Goal: Task Accomplishment & Management: Use online tool/utility

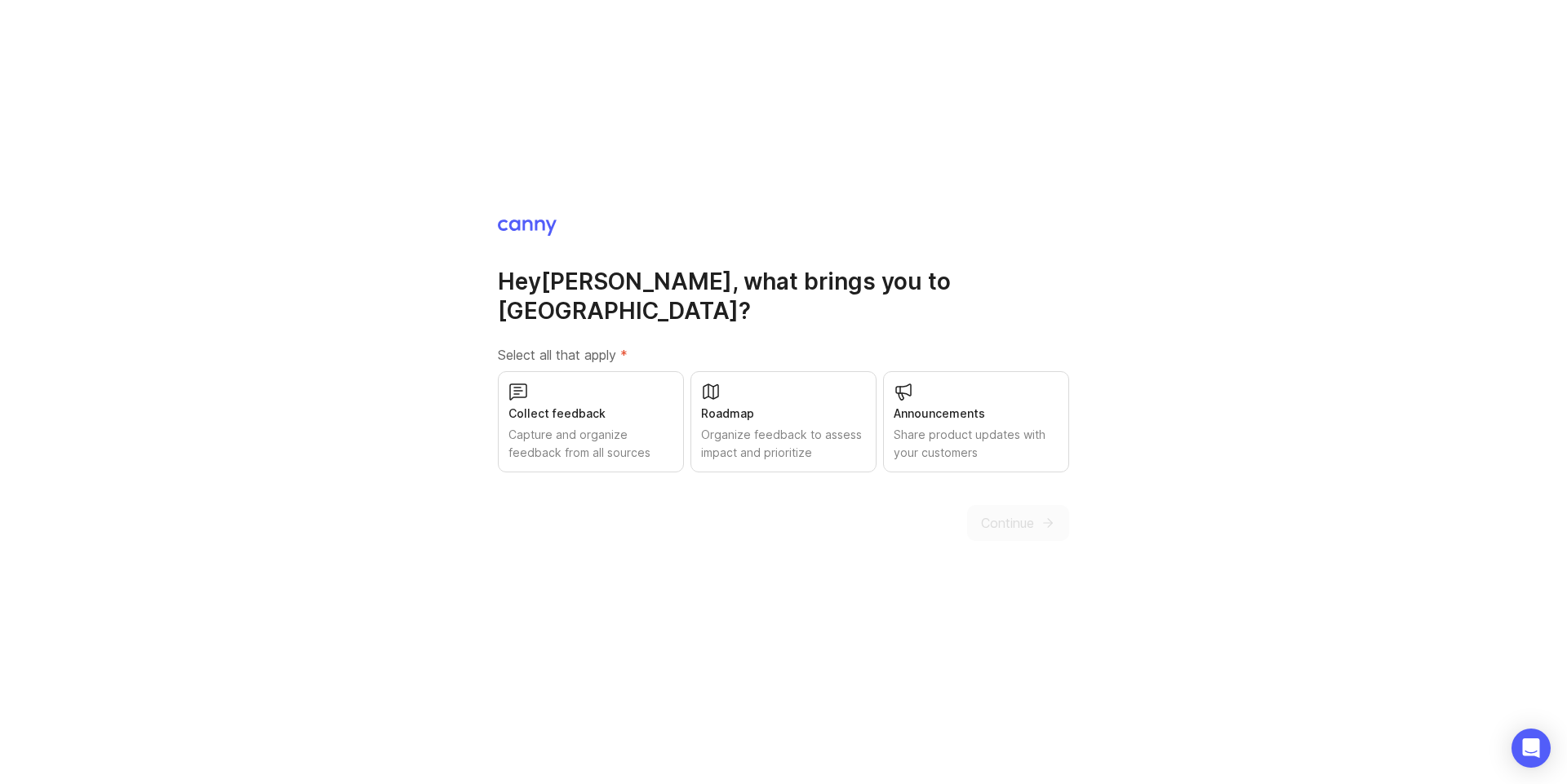
click at [569, 426] on div "Capture and organize feedback from all sources" at bounding box center [591, 444] width 165 height 36
click at [756, 426] on div "Organize feedback to assess impact and prioritize" at bounding box center [784, 444] width 165 height 36
click at [957, 426] on div "Share product updates with your customers" at bounding box center [976, 444] width 165 height 36
click at [1014, 523] on button "Continue" at bounding box center [1018, 523] width 102 height 36
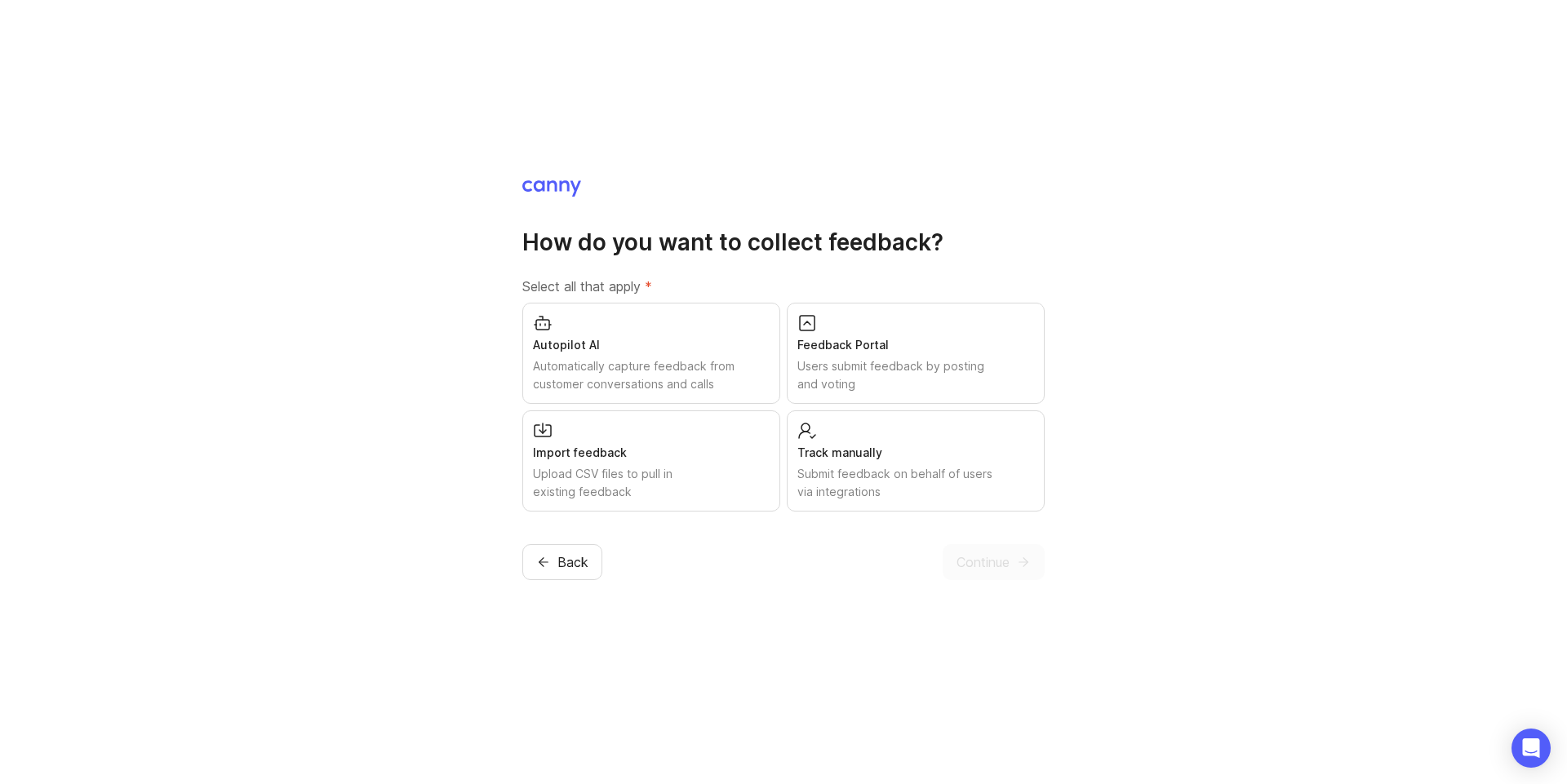
click at [665, 352] on div "Autopilot AI" at bounding box center [651, 345] width 237 height 18
click at [673, 452] on div "Import feedback" at bounding box center [651, 453] width 237 height 18
click at [865, 353] on div "Feedback Portal" at bounding box center [916, 345] width 237 height 18
click at [879, 459] on div "Track manually" at bounding box center [916, 453] width 237 height 18
click at [974, 561] on span "Continue" at bounding box center [983, 562] width 53 height 20
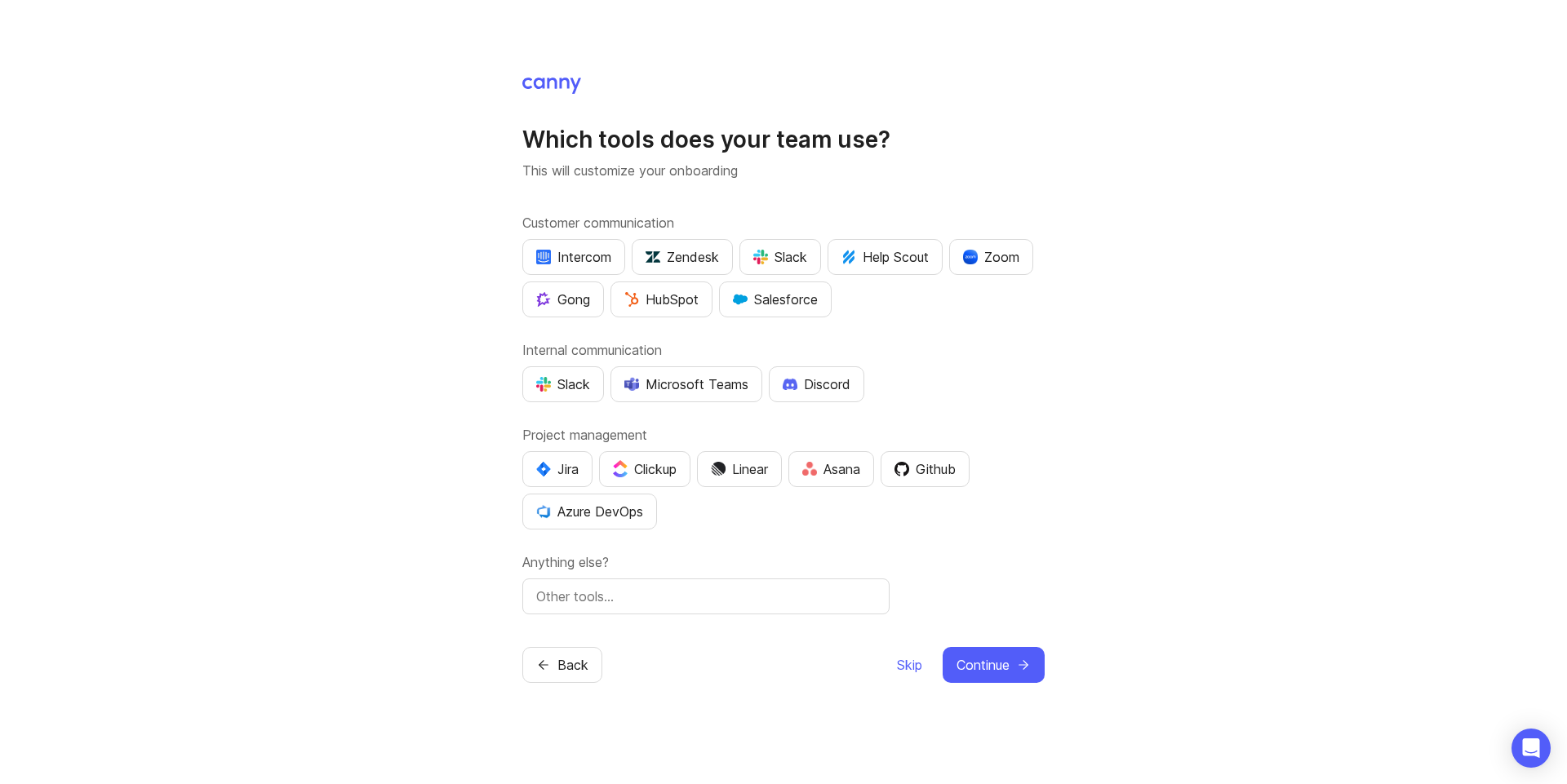
click at [576, 479] on button "Jira" at bounding box center [557, 469] width 71 height 36
click at [920, 483] on button "Github" at bounding box center [925, 469] width 89 height 36
click at [564, 390] on div "Slack" at bounding box center [564, 384] width 54 height 20
click at [760, 254] on img "button" at bounding box center [761, 257] width 14 height 14
click at [1003, 675] on button "Continue" at bounding box center [993, 665] width 102 height 36
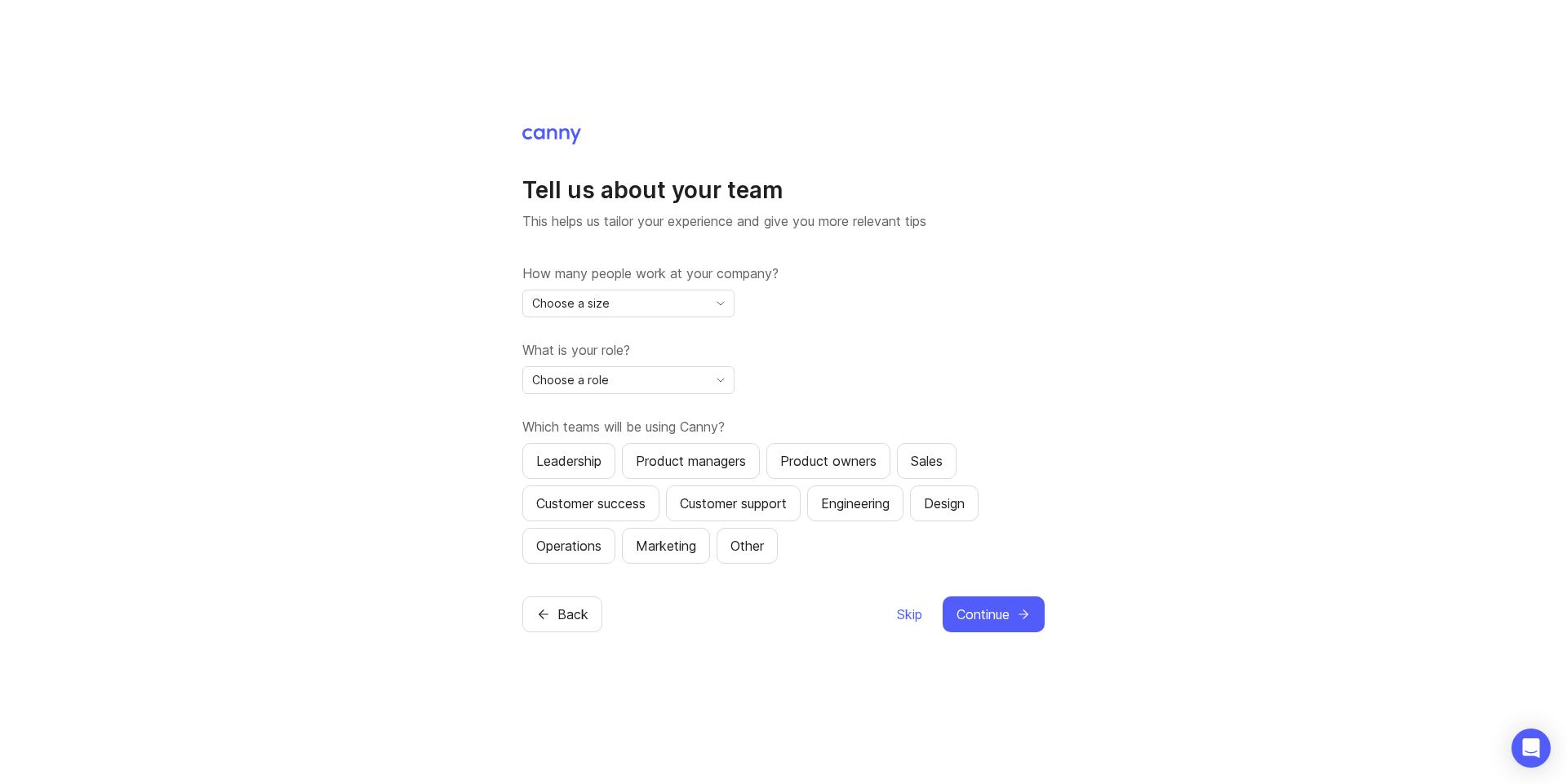
click at [913, 614] on span "Skip" at bounding box center [909, 614] width 25 height 20
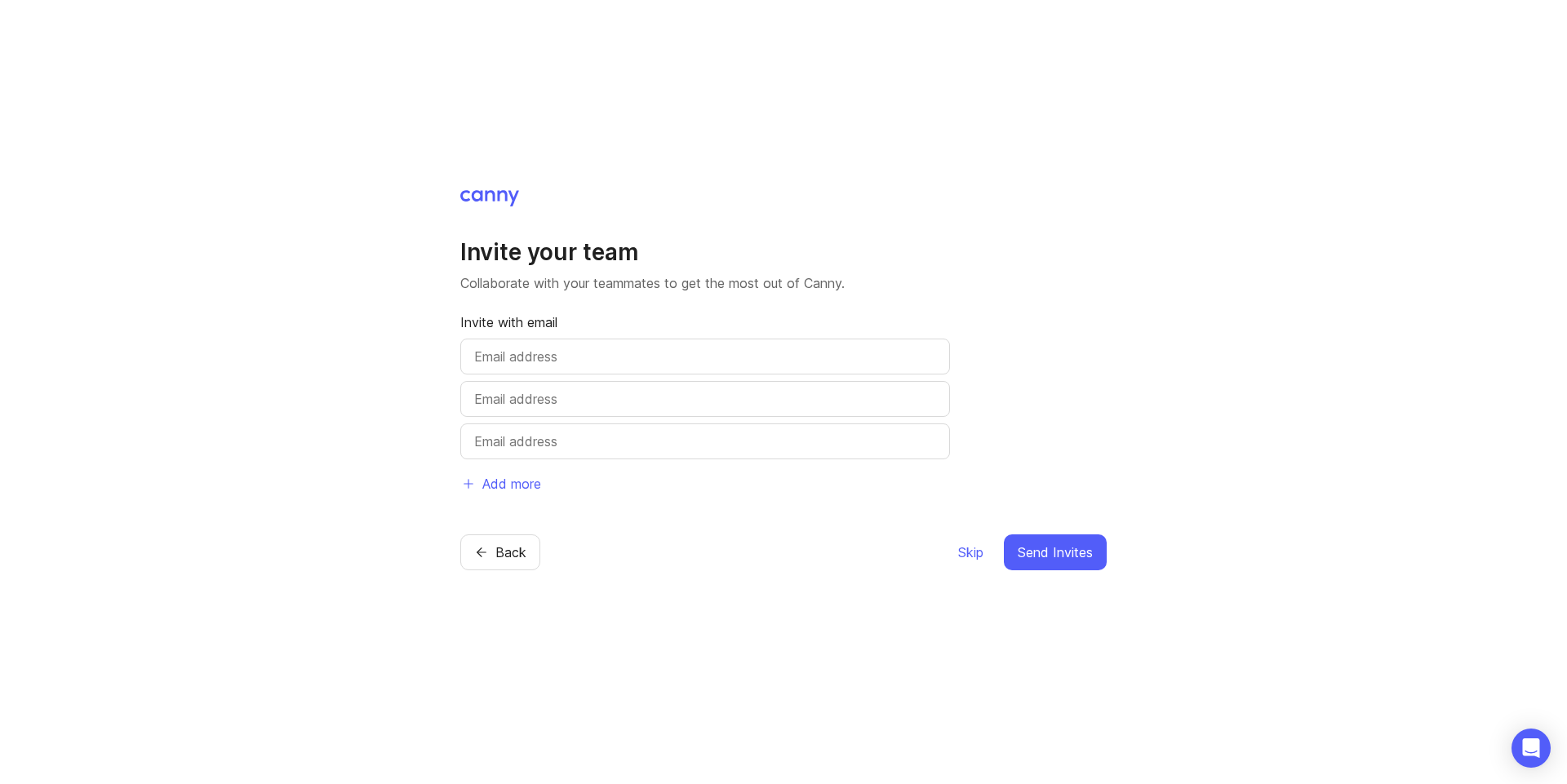
click at [972, 546] on span "Skip" at bounding box center [971, 553] width 25 height 20
click at [970, 553] on span "Skip" at bounding box center [971, 553] width 25 height 20
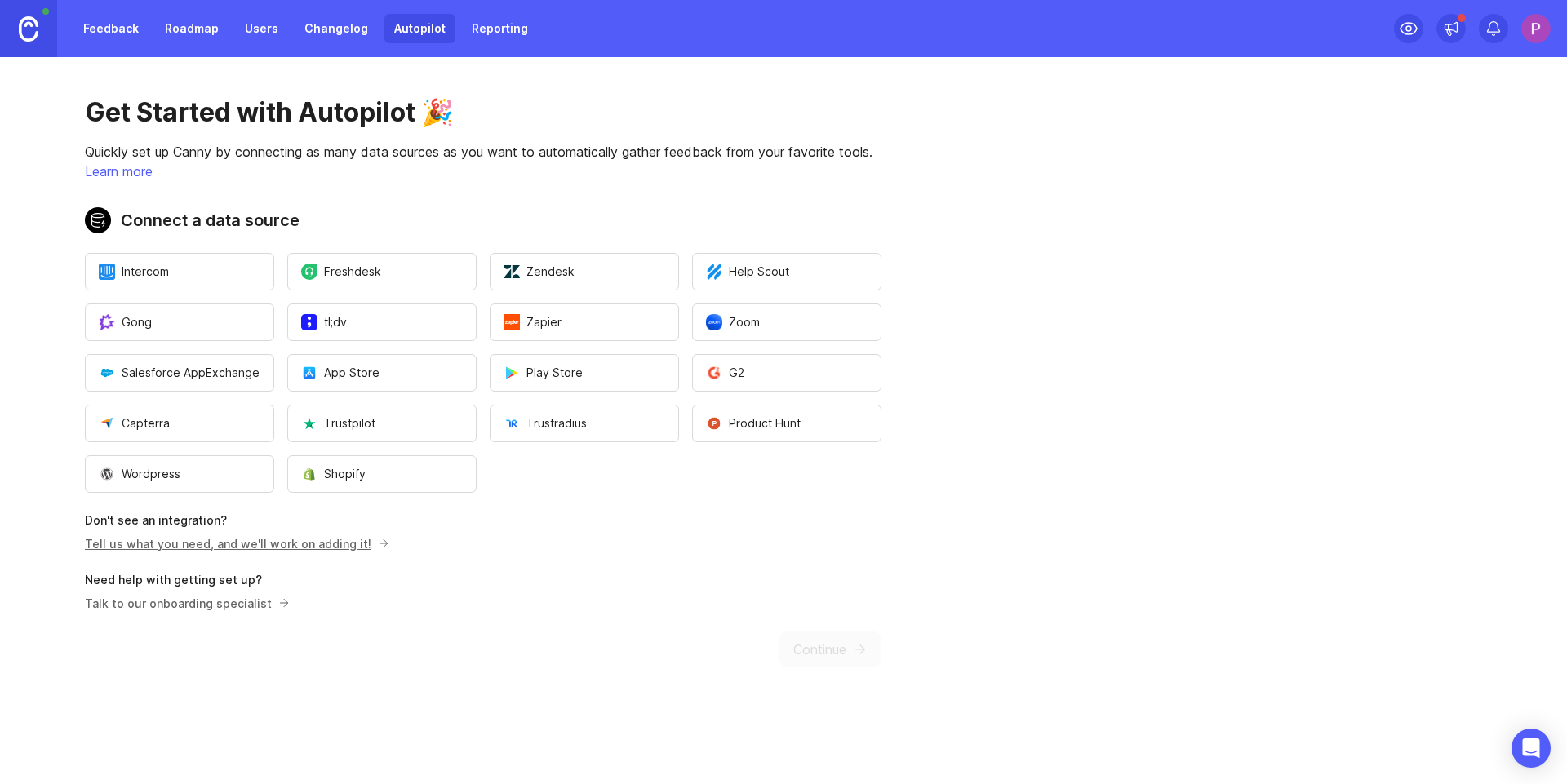
drag, startPoint x: 216, startPoint y: 138, endPoint x: 317, endPoint y: 139, distance: 101.0
click at [317, 139] on div "Get Started with Autopilot 🎉 Quickly set up Canny by connecting as many data so…" at bounding box center [483, 382] width 966 height 649
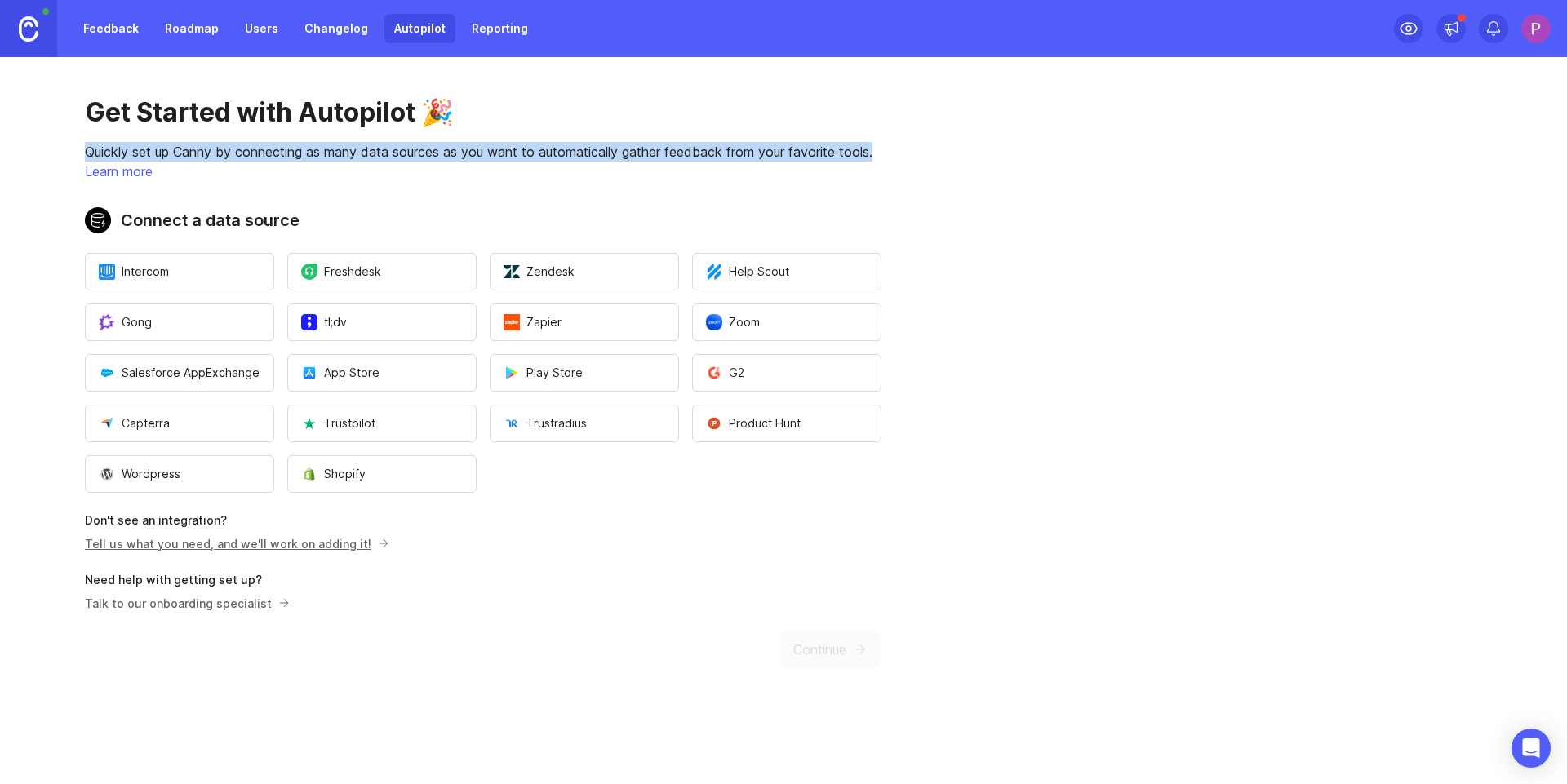
click at [317, 139] on div "Get Started with Autopilot 🎉 Quickly set up Canny by connecting as many data so…" at bounding box center [483, 382] width 966 height 649
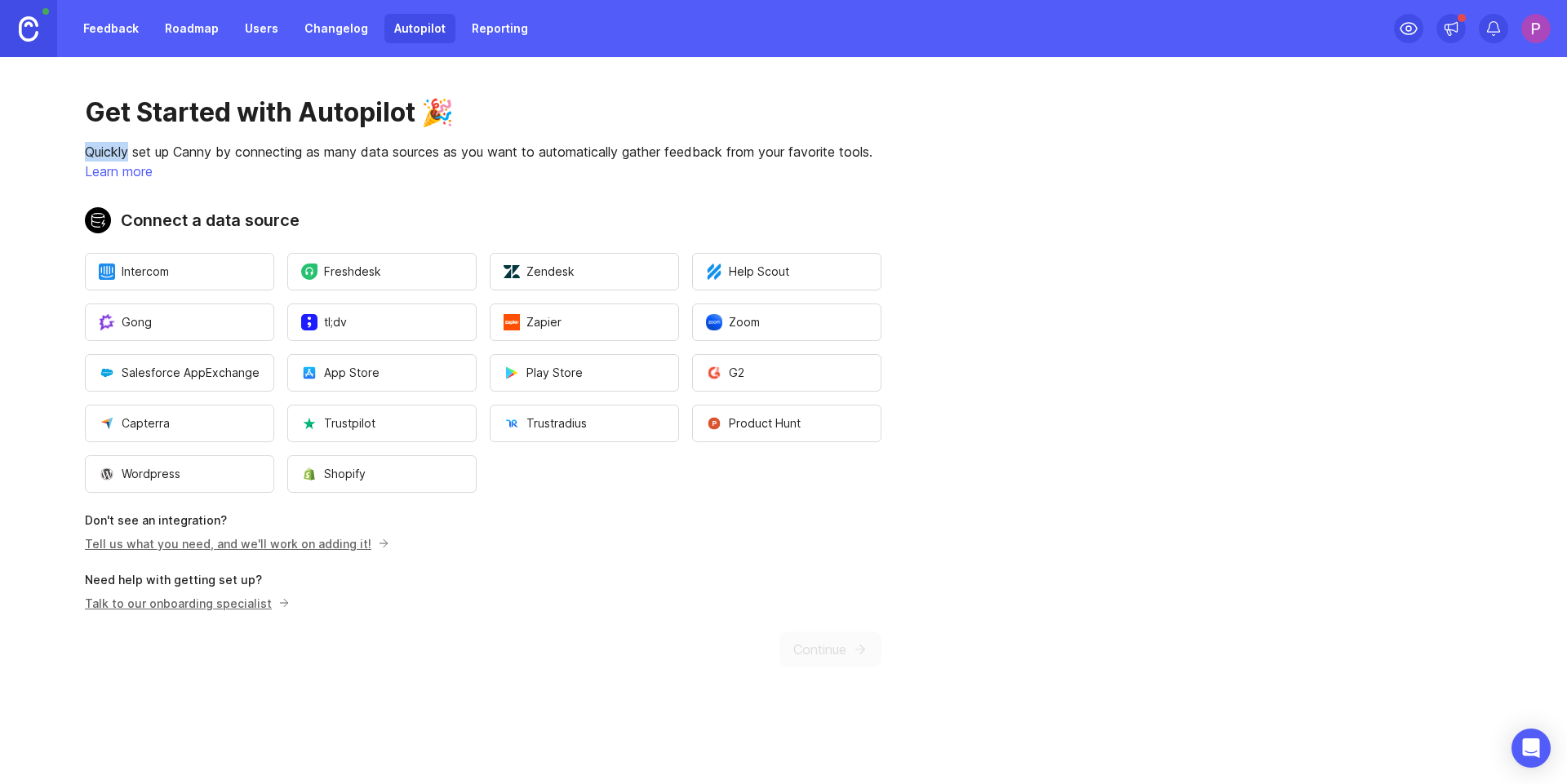
click at [317, 139] on div "Get Started with Autopilot 🎉 Quickly set up Canny by connecting as many data so…" at bounding box center [483, 382] width 966 height 649
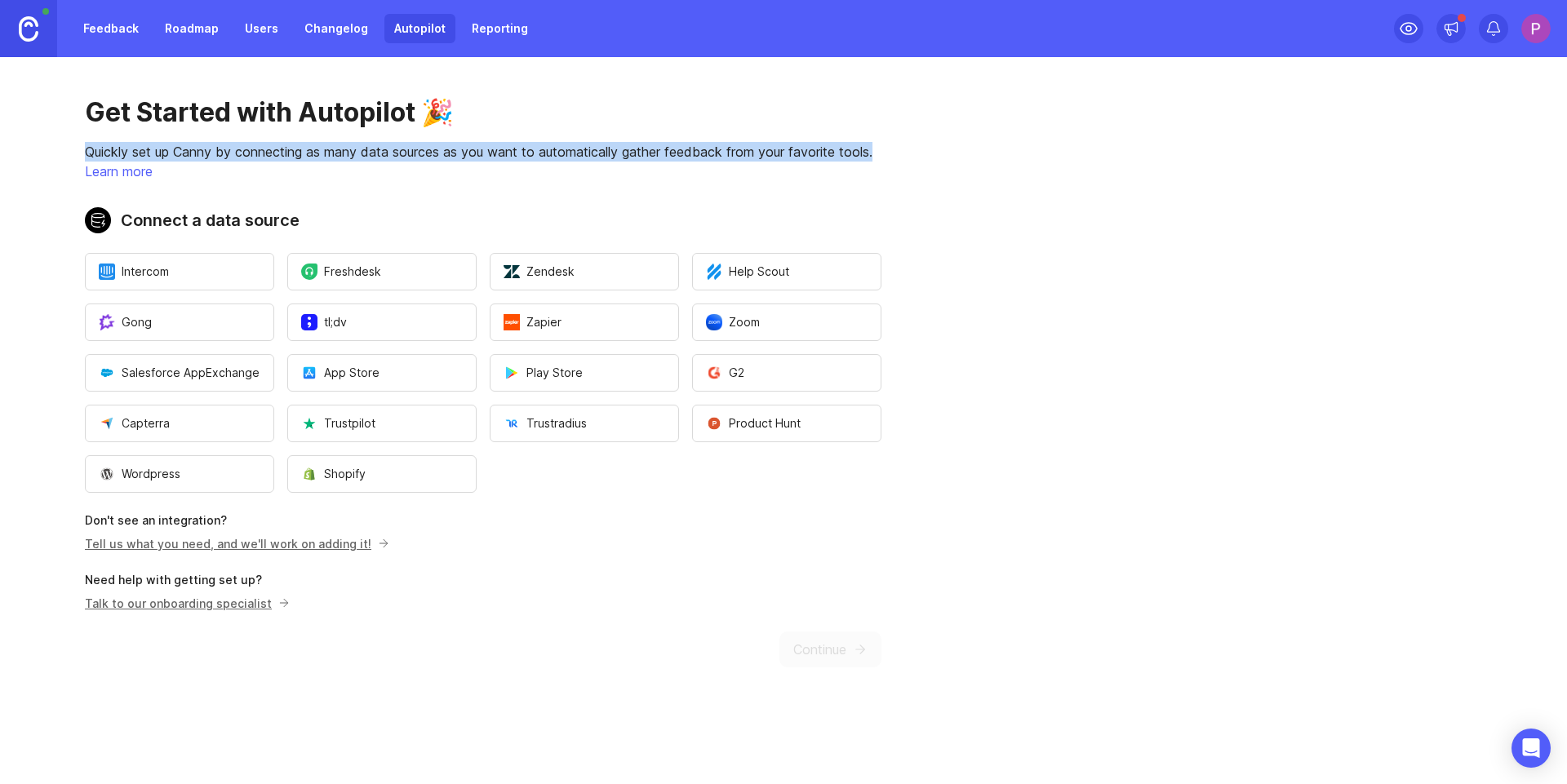
click at [317, 139] on div "Get Started with Autopilot 🎉 Quickly set up Canny by connecting as many data so…" at bounding box center [483, 382] width 966 height 649
drag, startPoint x: 113, startPoint y: 155, endPoint x: 342, endPoint y: 162, distance: 229.1
click at [342, 162] on div "Get Started with Autopilot 🎉 Quickly set up Canny by connecting as many data so…" at bounding box center [483, 382] width 966 height 649
click at [342, 162] on p "Learn more" at bounding box center [483, 172] width 796 height 20
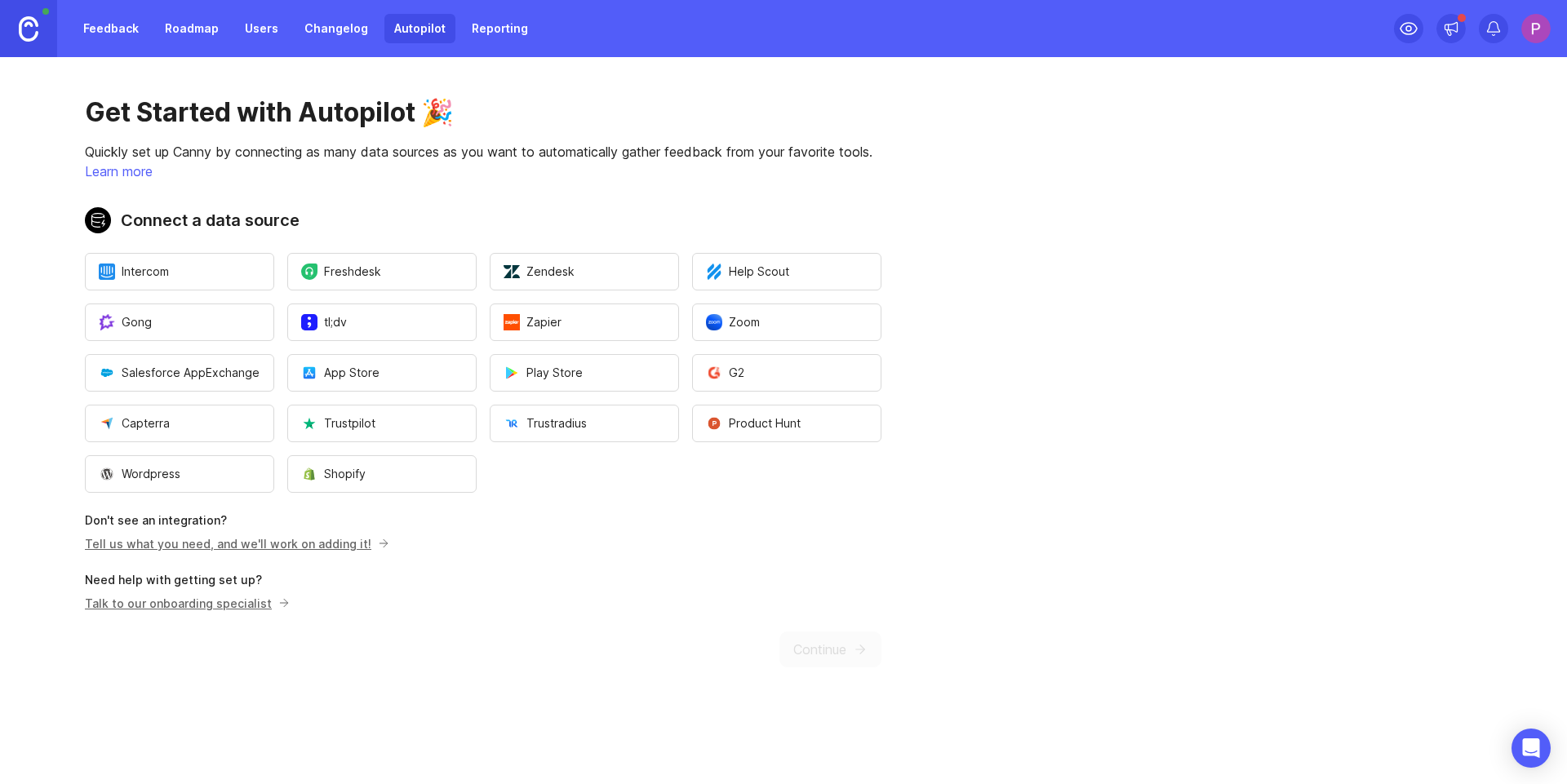
click at [342, 162] on p "Learn more" at bounding box center [483, 172] width 796 height 20
drag, startPoint x: 57, startPoint y: 579, endPoint x: 368, endPoint y: 599, distance: 311.6
click at [368, 599] on div "Get Started with Autopilot 🎉 Quickly set up Canny by connecting as many data so…" at bounding box center [483, 382] width 966 height 649
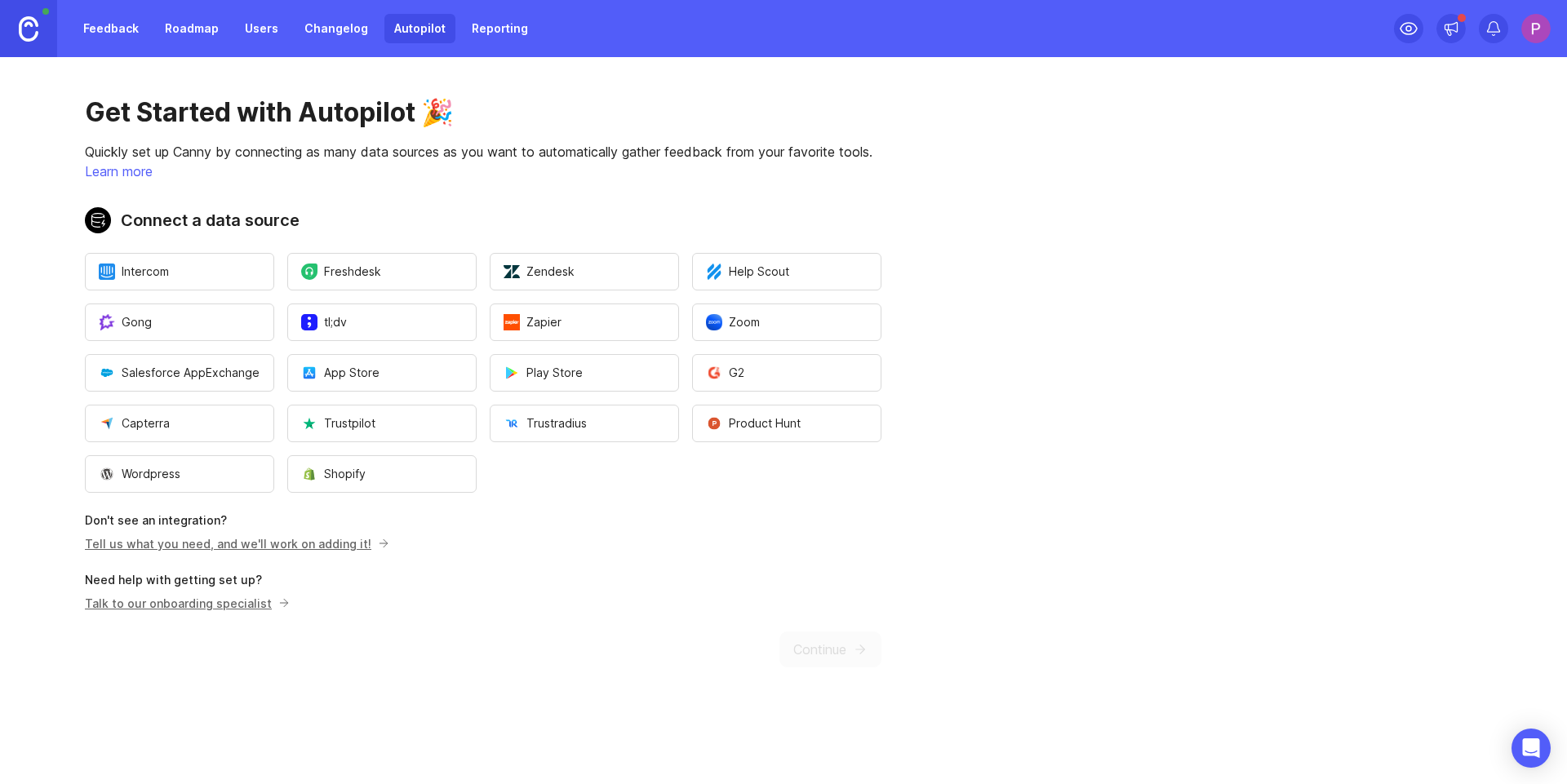
click at [368, 599] on div "Get Started with Autopilot 🎉 Quickly set up Canny by connecting as many data so…" at bounding box center [483, 382] width 966 height 649
click at [717, 425] on img "Open a modal to start the flow of installing Product Hunt." at bounding box center [714, 423] width 16 height 16
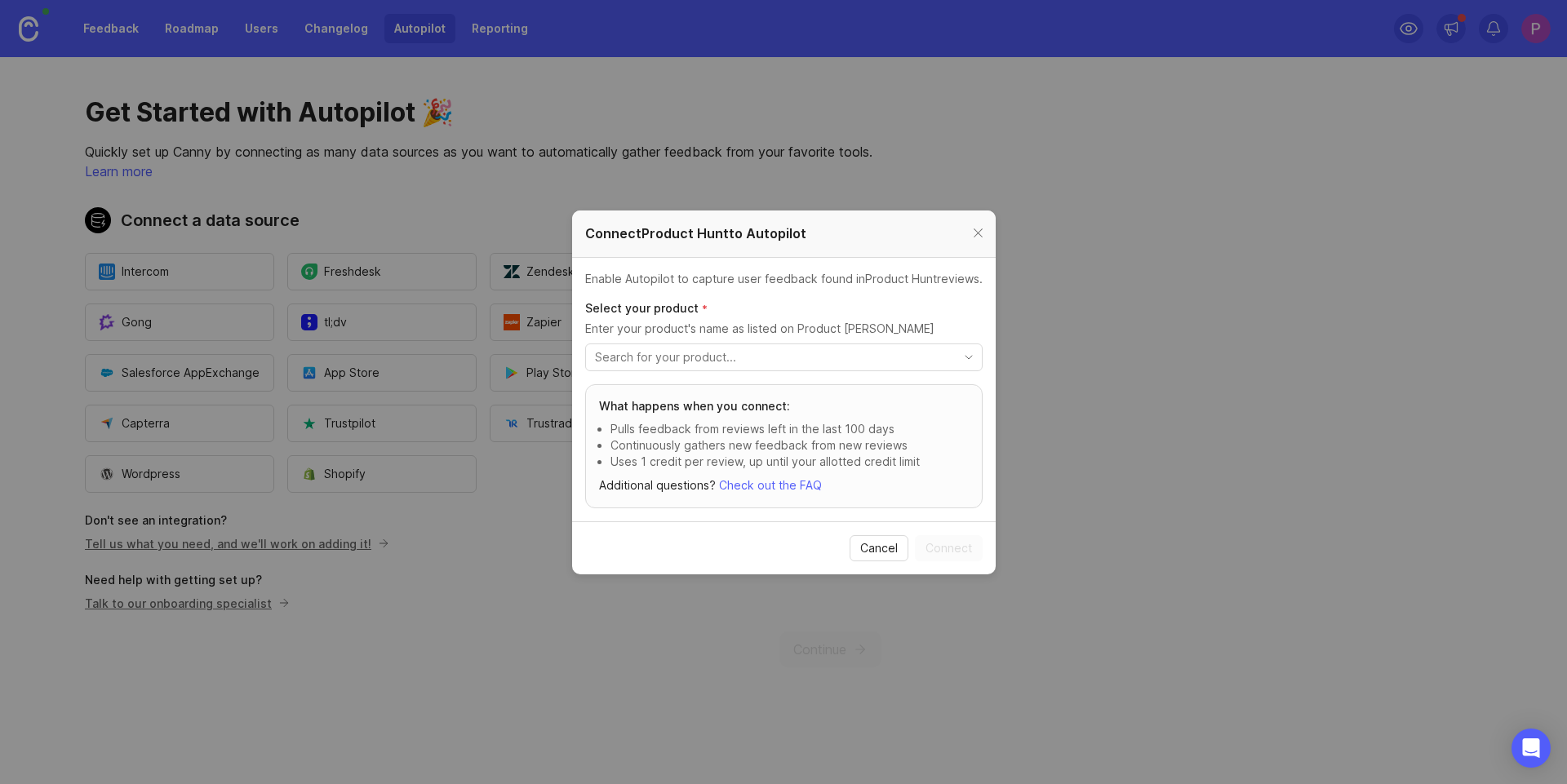
click at [708, 359] on input "toggle menu" at bounding box center [774, 357] width 359 height 18
click at [707, 346] on div "toggle menu" at bounding box center [771, 357] width 370 height 26
click at [966, 369] on div "toggle menu" at bounding box center [784, 357] width 397 height 28
click at [781, 362] on input "toggle menu" at bounding box center [774, 357] width 359 height 18
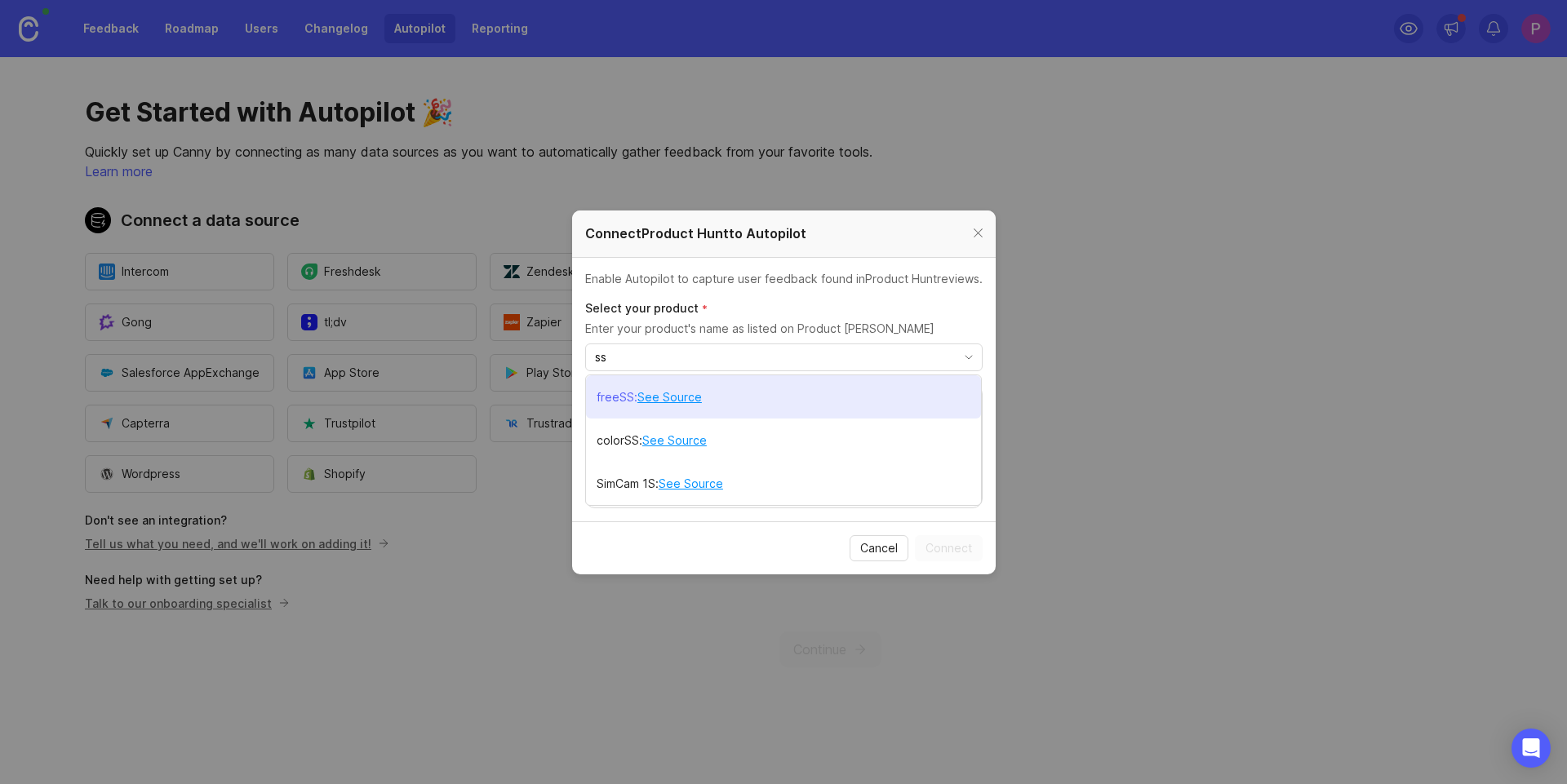
click at [622, 396] on p "freeSS" at bounding box center [614, 397] width 37 height 16
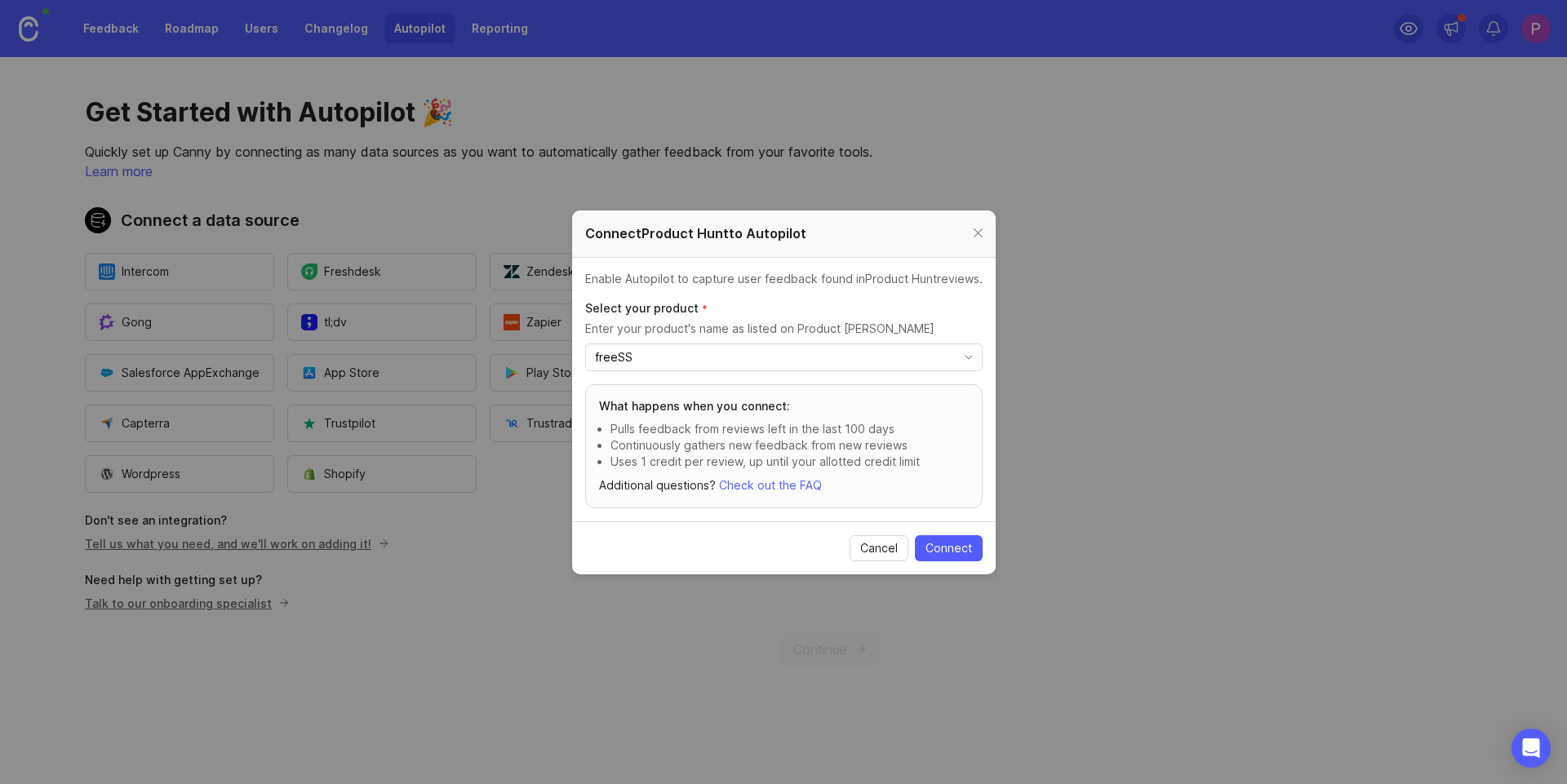
type input "freeSS"
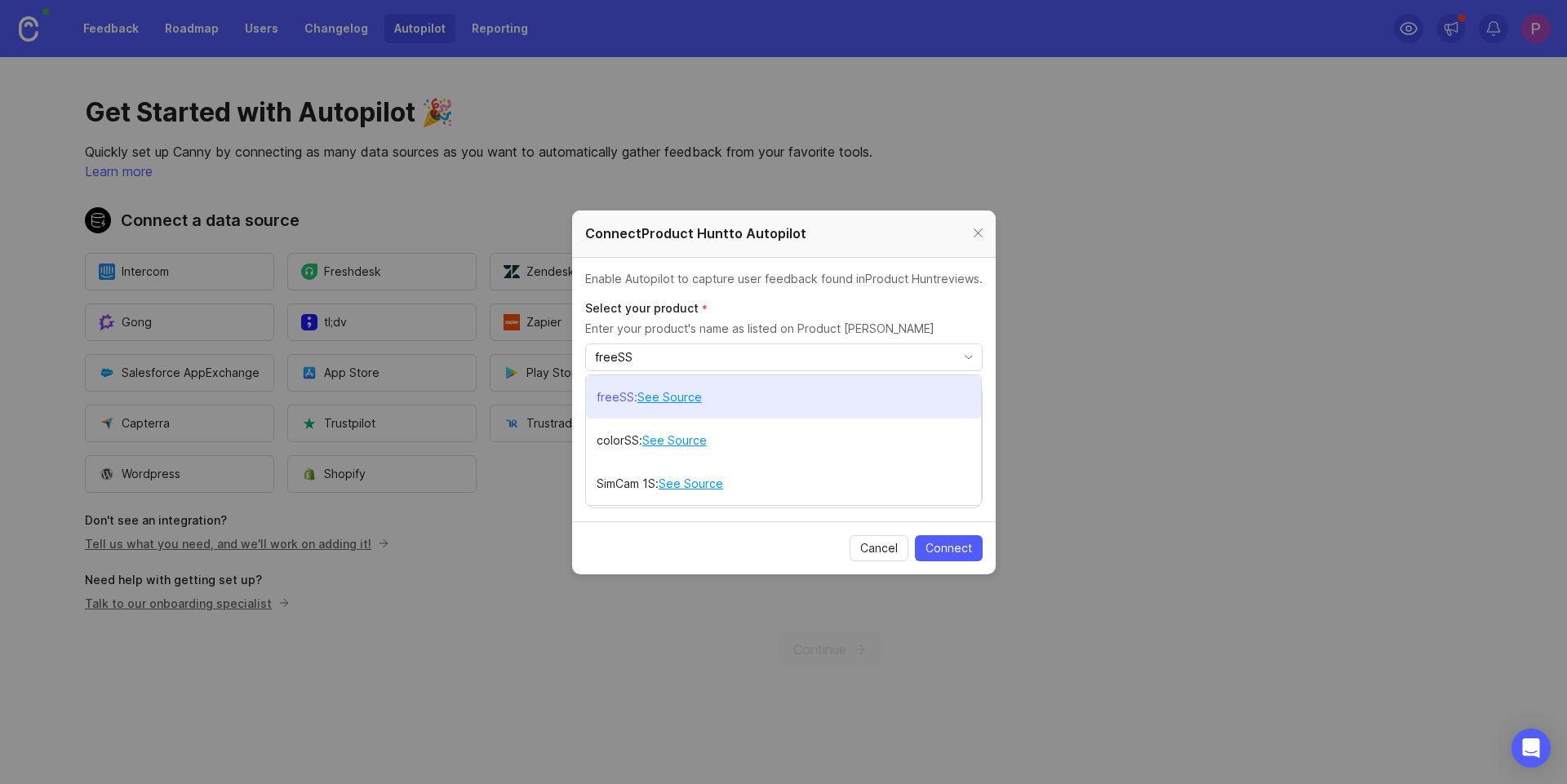
click at [660, 392] on link "See Source" at bounding box center [670, 397] width 64 height 18
click at [602, 388] on div "freeSS : See Source" at bounding box center [649, 397] width 105 height 34
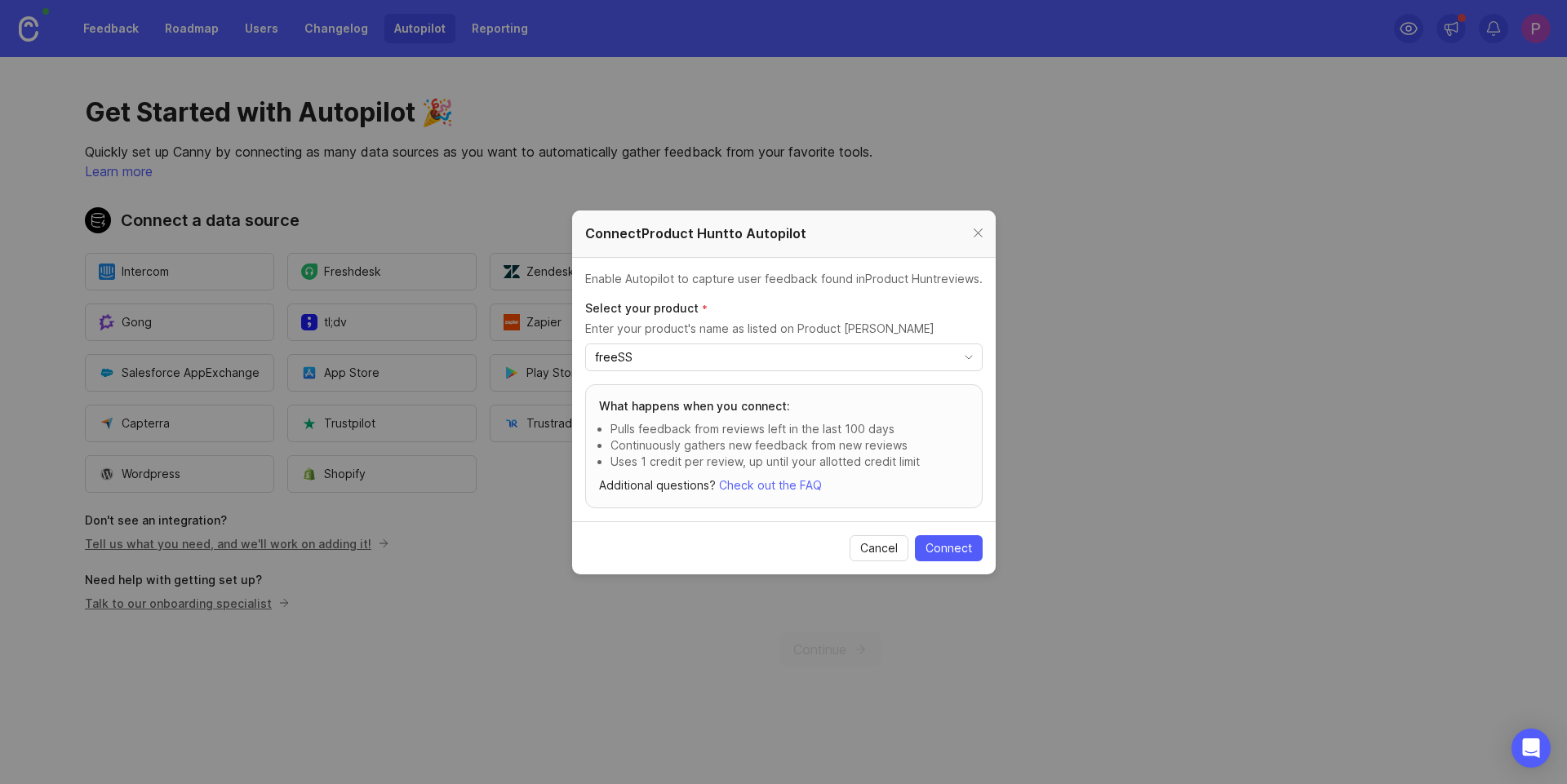
click at [946, 541] on span "Connect" at bounding box center [948, 548] width 46 height 16
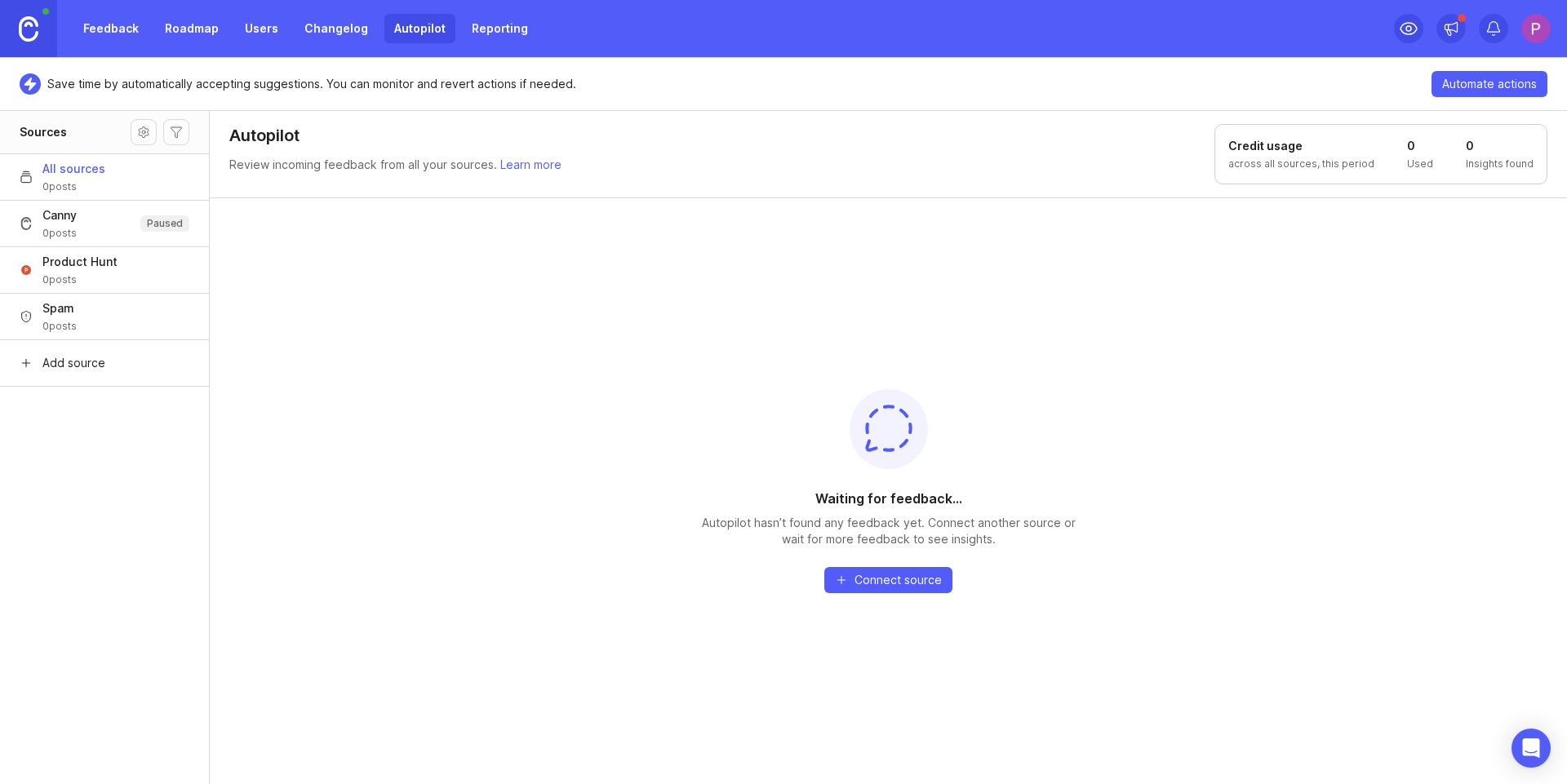
click at [112, 283] on span "0 posts" at bounding box center [80, 279] width 75 height 13
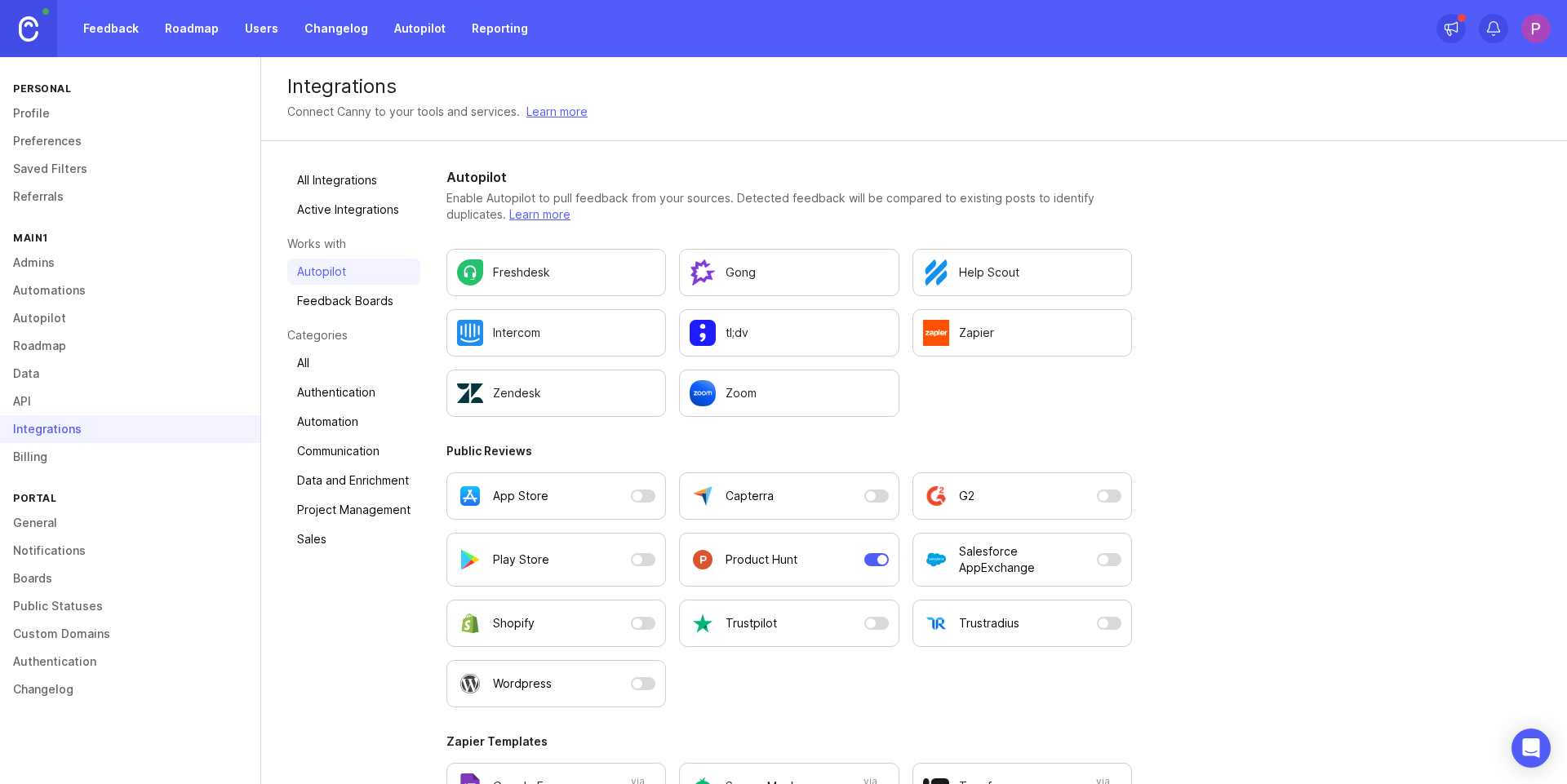
click at [808, 564] on div "Product Hunt" at bounding box center [773, 559] width 167 height 26
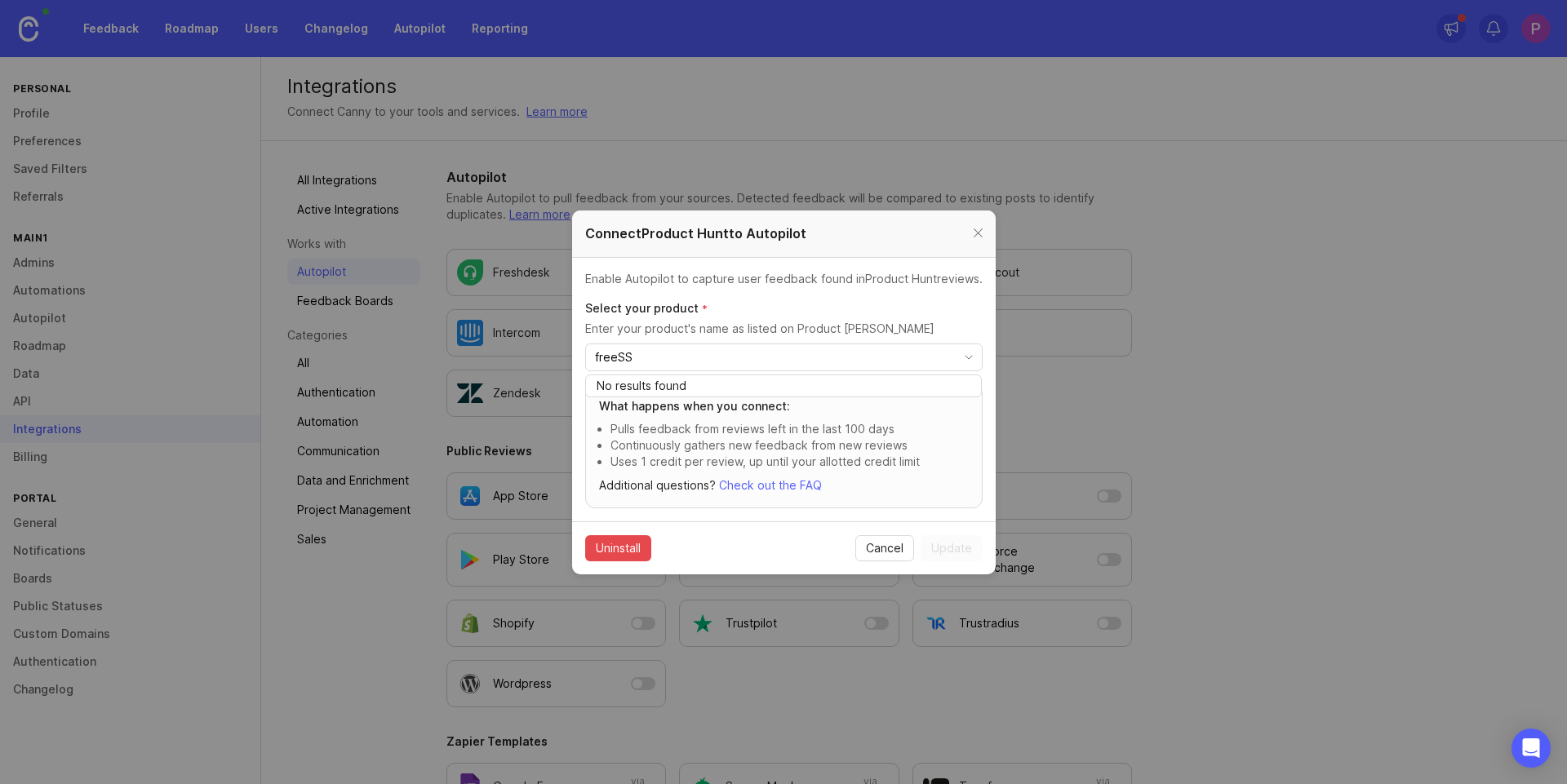
click at [680, 355] on input "freeSS" at bounding box center [774, 357] width 359 height 18
type input "f"
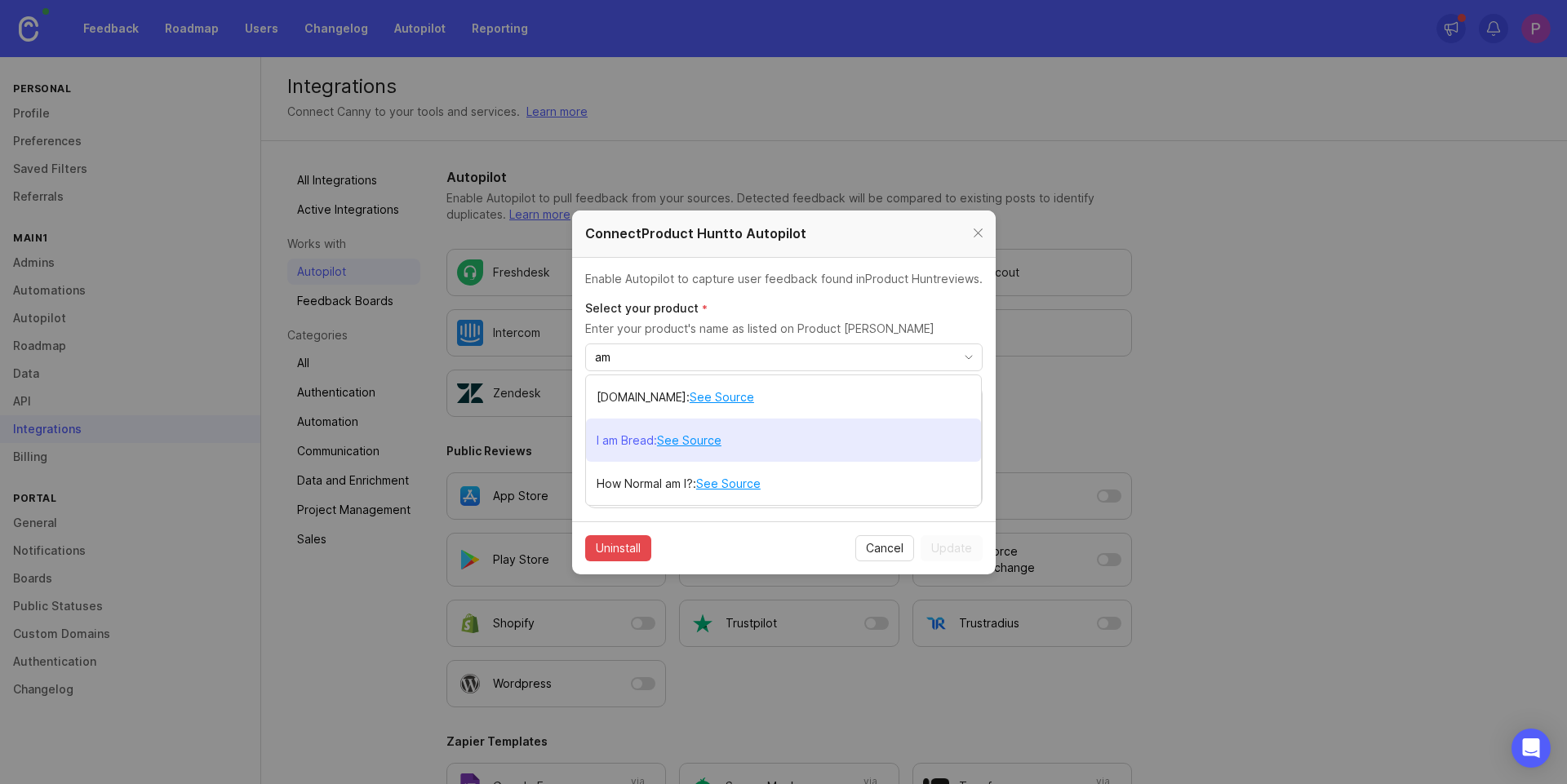
click at [691, 445] on link "See Source" at bounding box center [689, 440] width 64 height 18
type input "a"
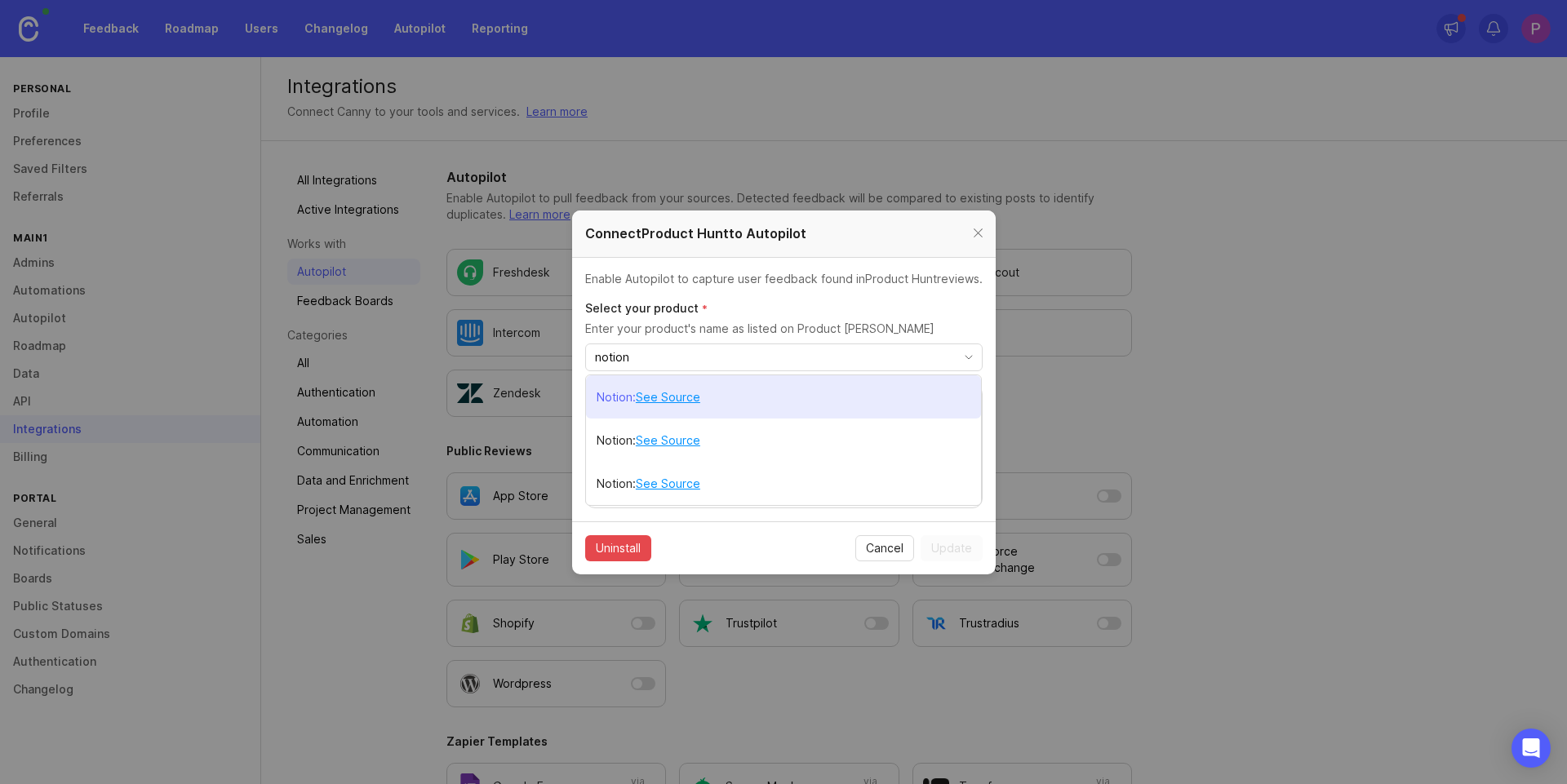
click at [602, 399] on p "Notion" at bounding box center [614, 397] width 36 height 16
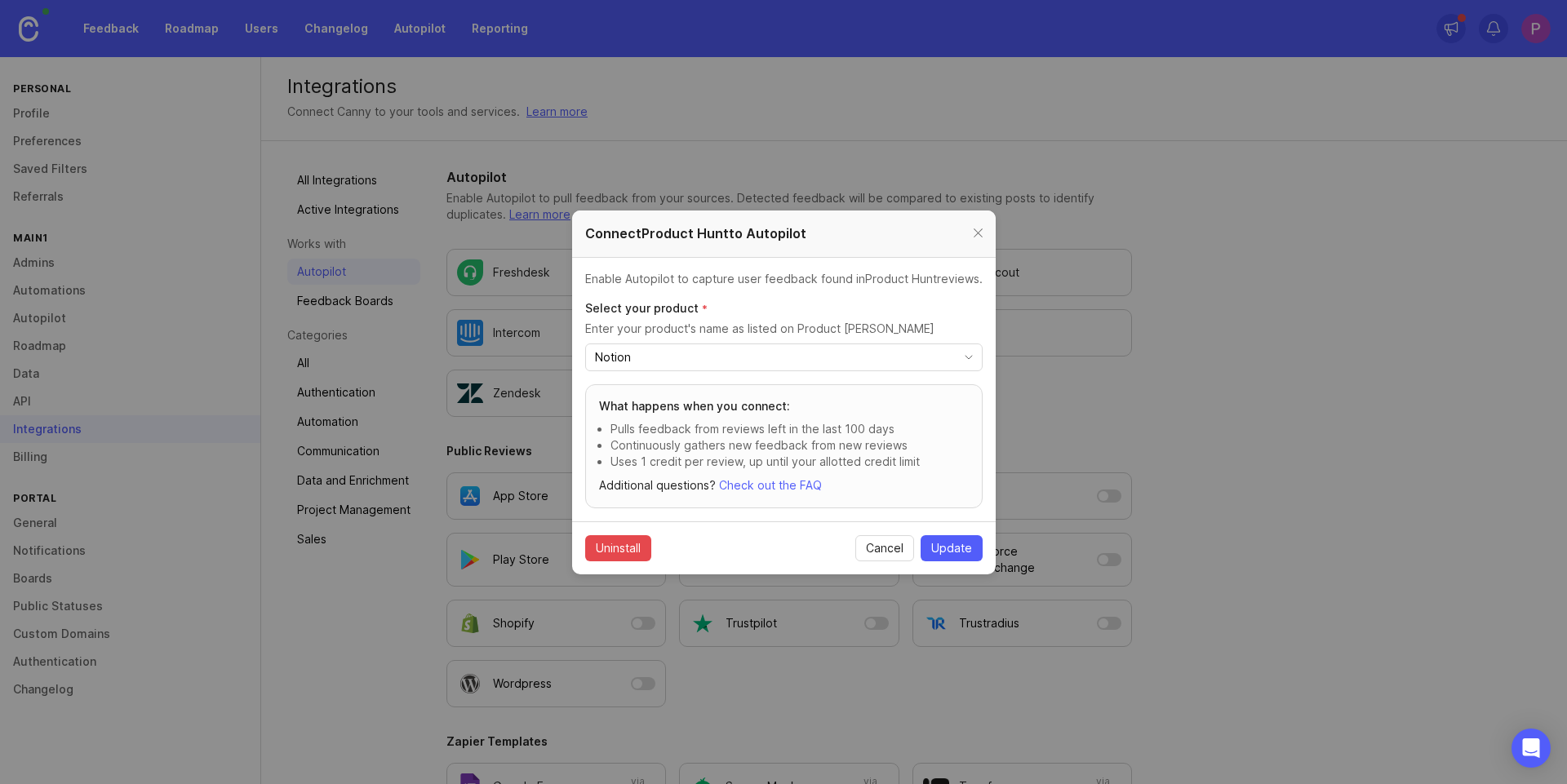
type input "Notion"
click at [963, 546] on span "Update" at bounding box center [951, 548] width 41 height 16
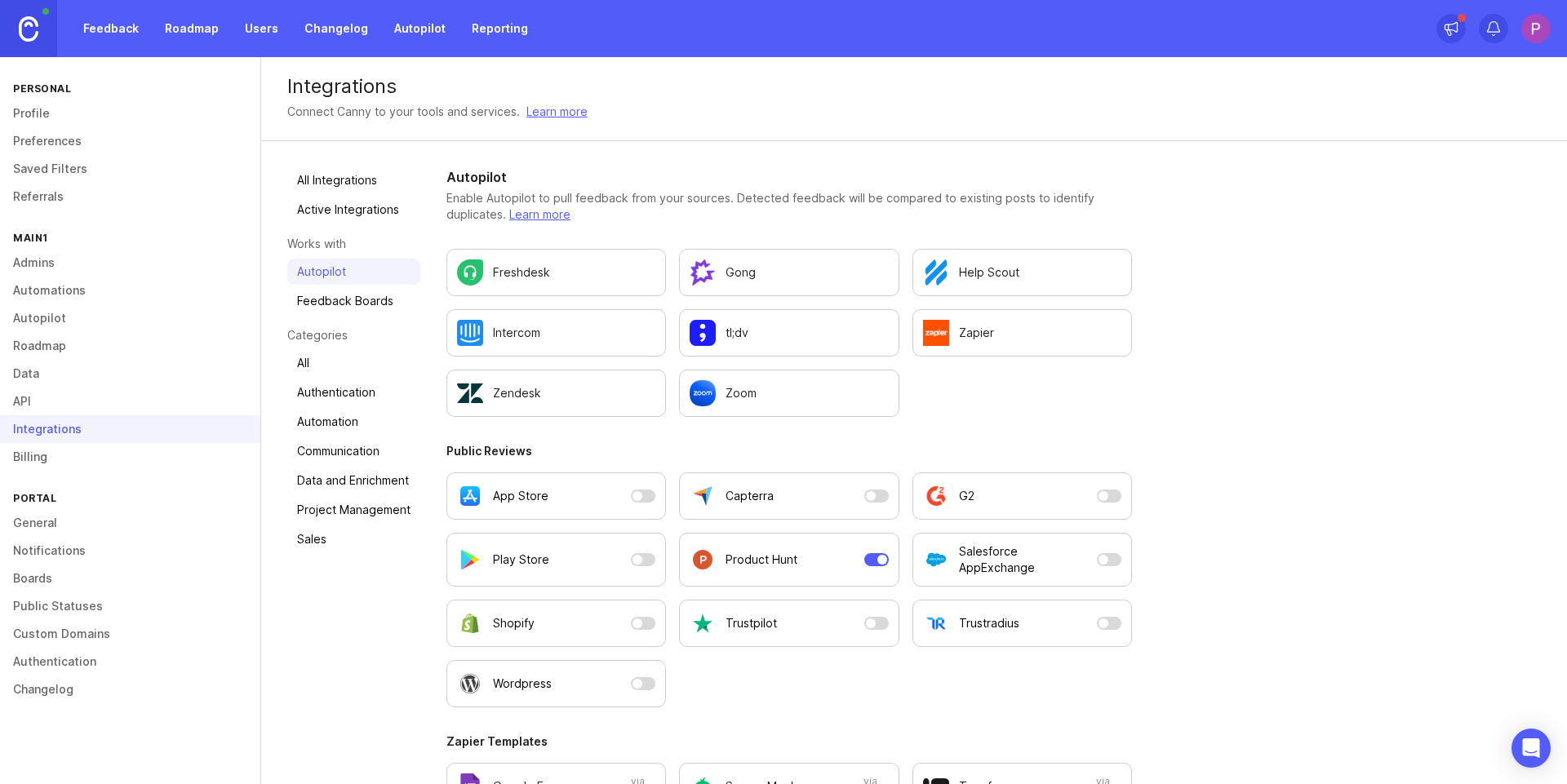
click at [410, 38] on link "Autopilot" at bounding box center [420, 28] width 71 height 29
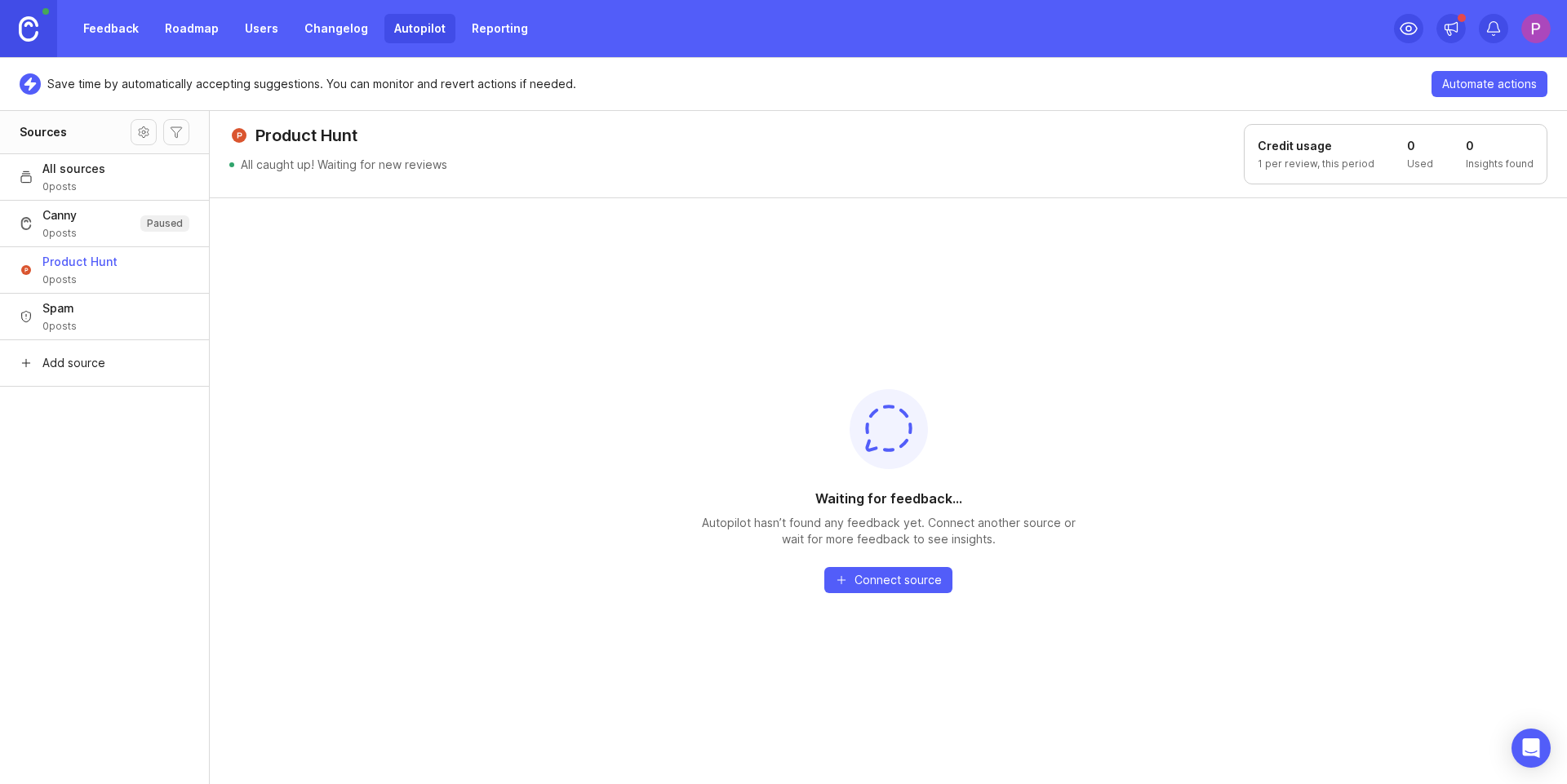
click at [111, 283] on span "0 posts" at bounding box center [80, 279] width 75 height 13
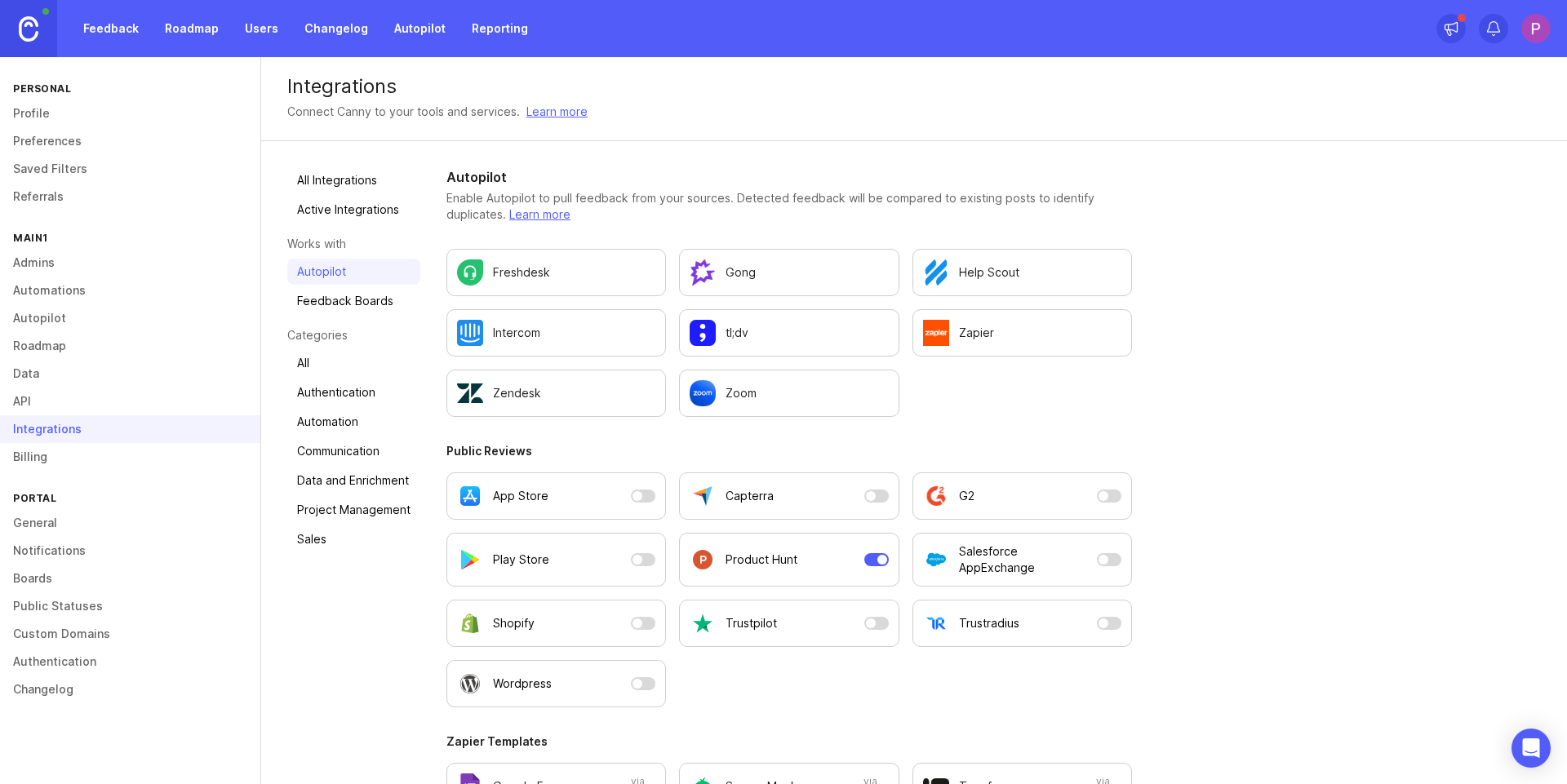
click at [777, 539] on button "Product Hunt" at bounding box center [789, 560] width 220 height 54
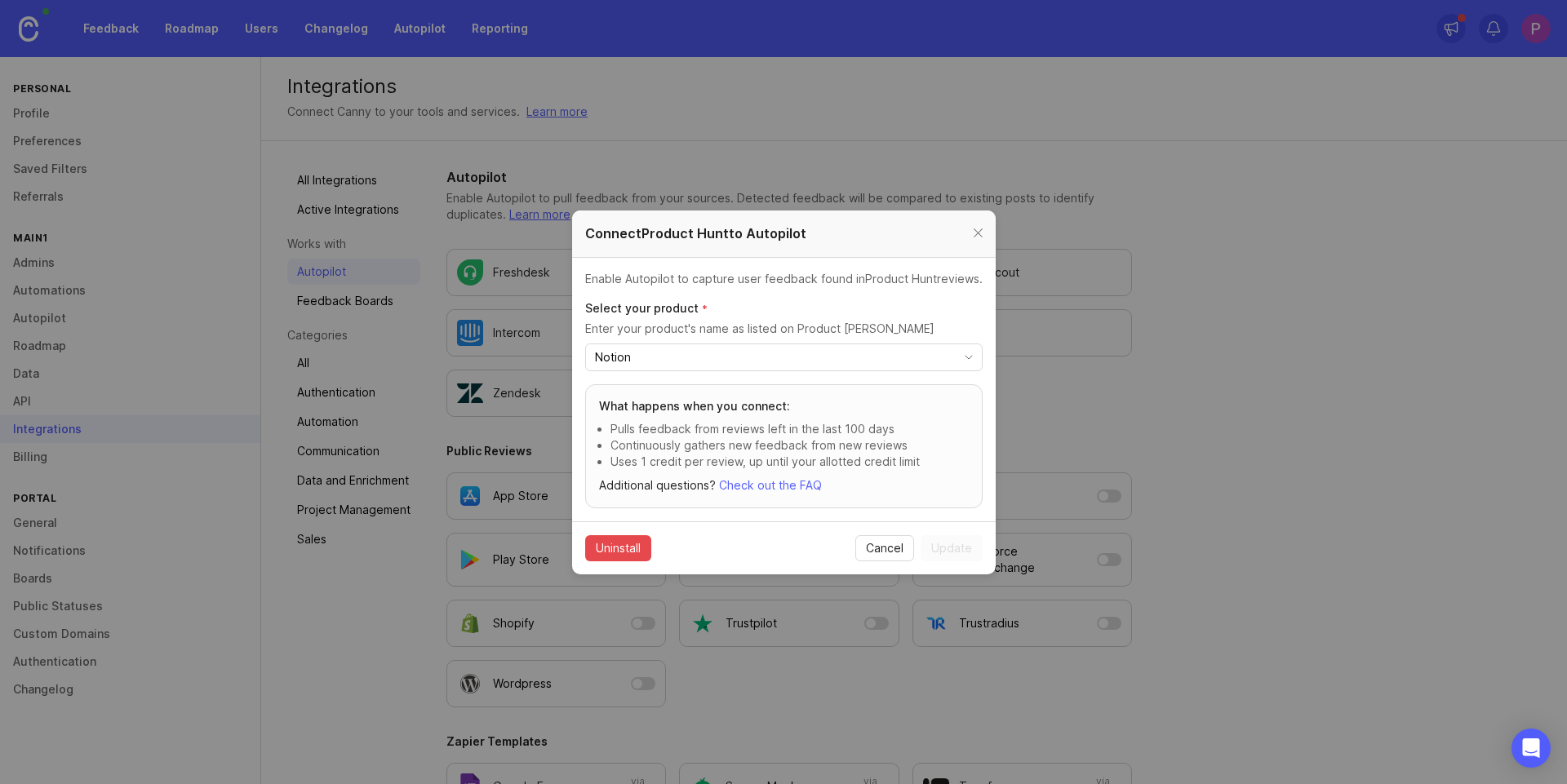
click at [958, 547] on div "Cancel Update" at bounding box center [918, 548] width 128 height 26
click at [866, 553] on span "Cancel" at bounding box center [884, 548] width 37 height 16
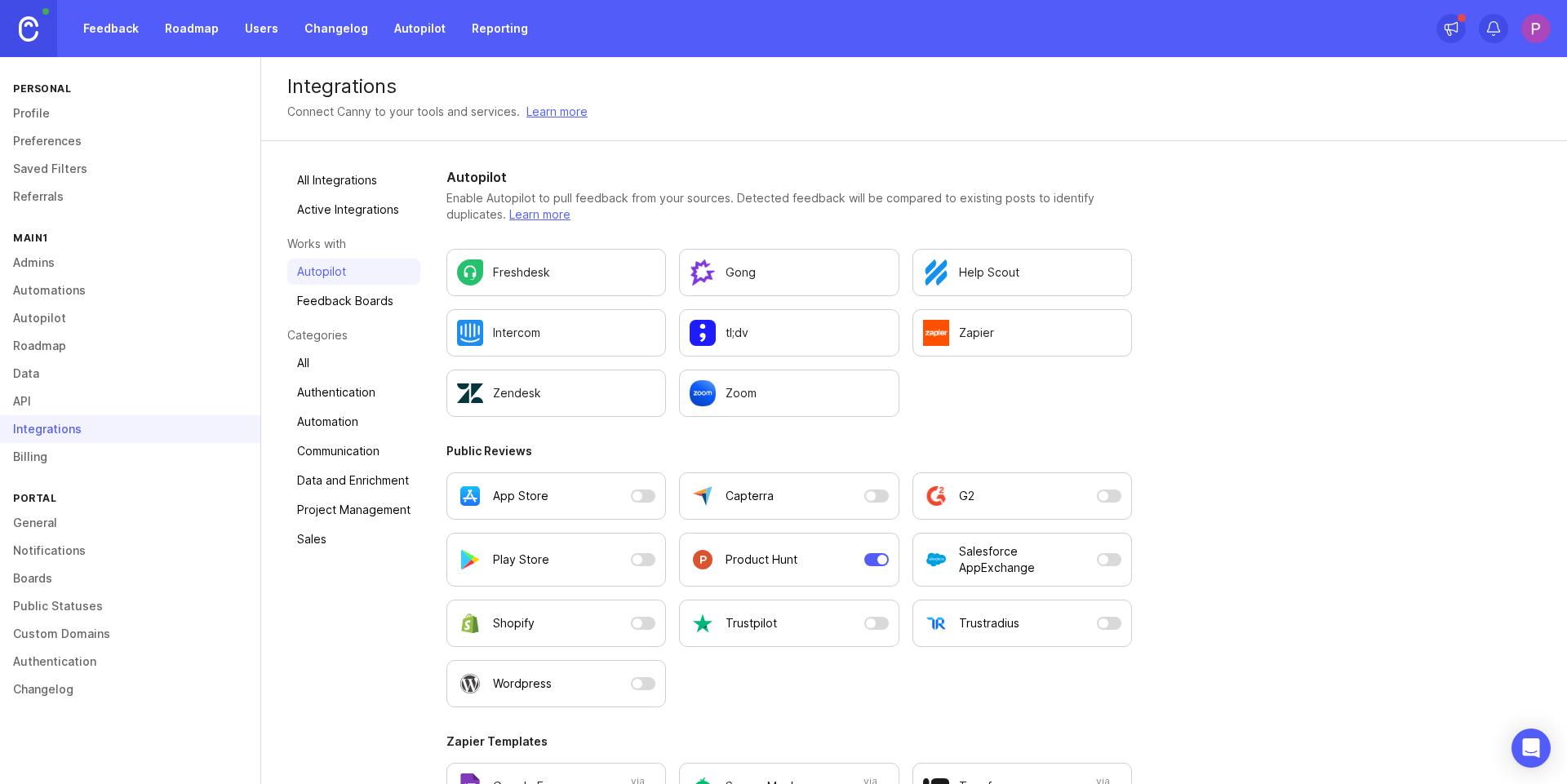
click at [187, 26] on link "Roadmap" at bounding box center [191, 28] width 73 height 29
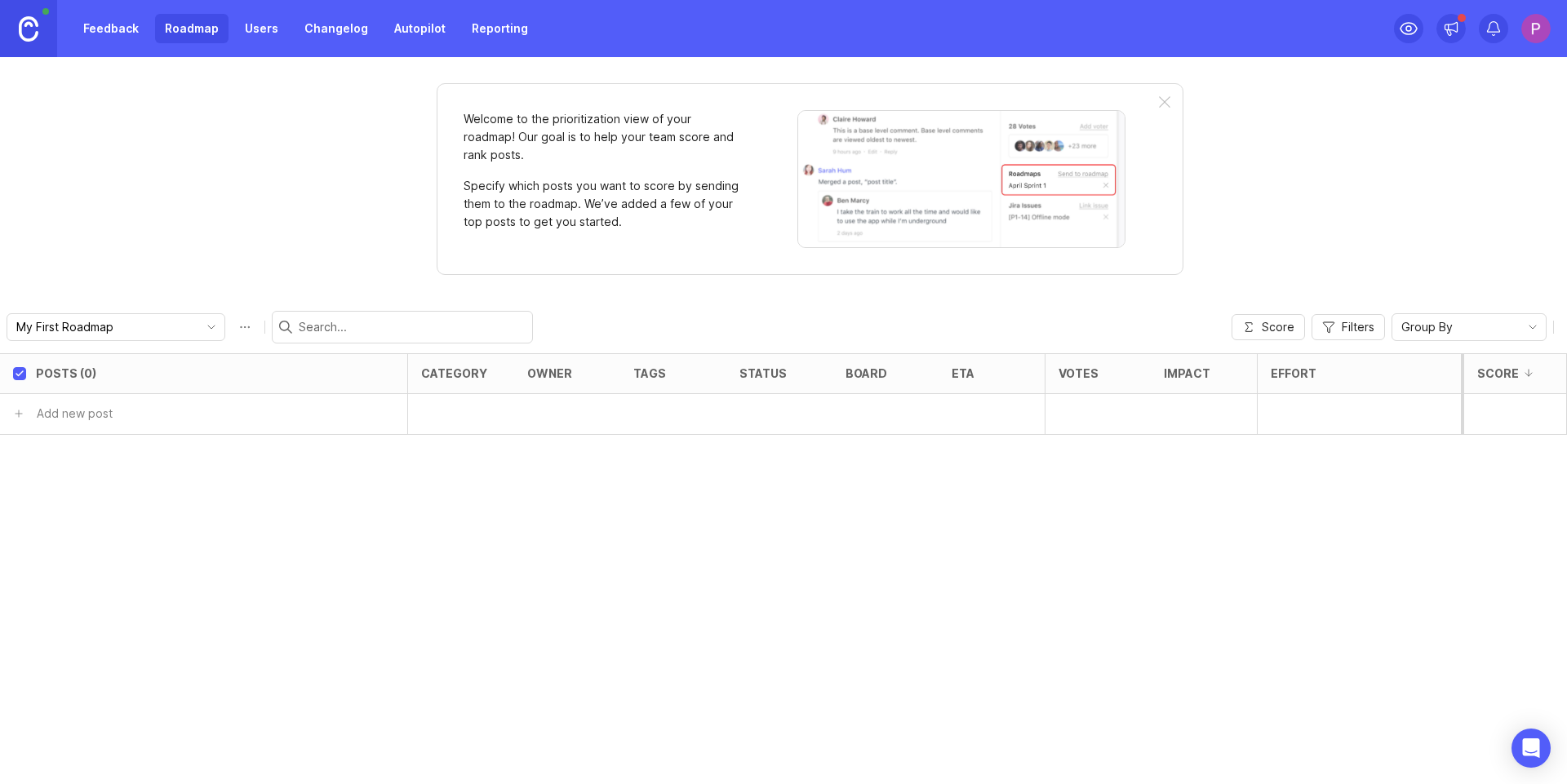
click at [326, 35] on link "Changelog" at bounding box center [337, 28] width 83 height 29
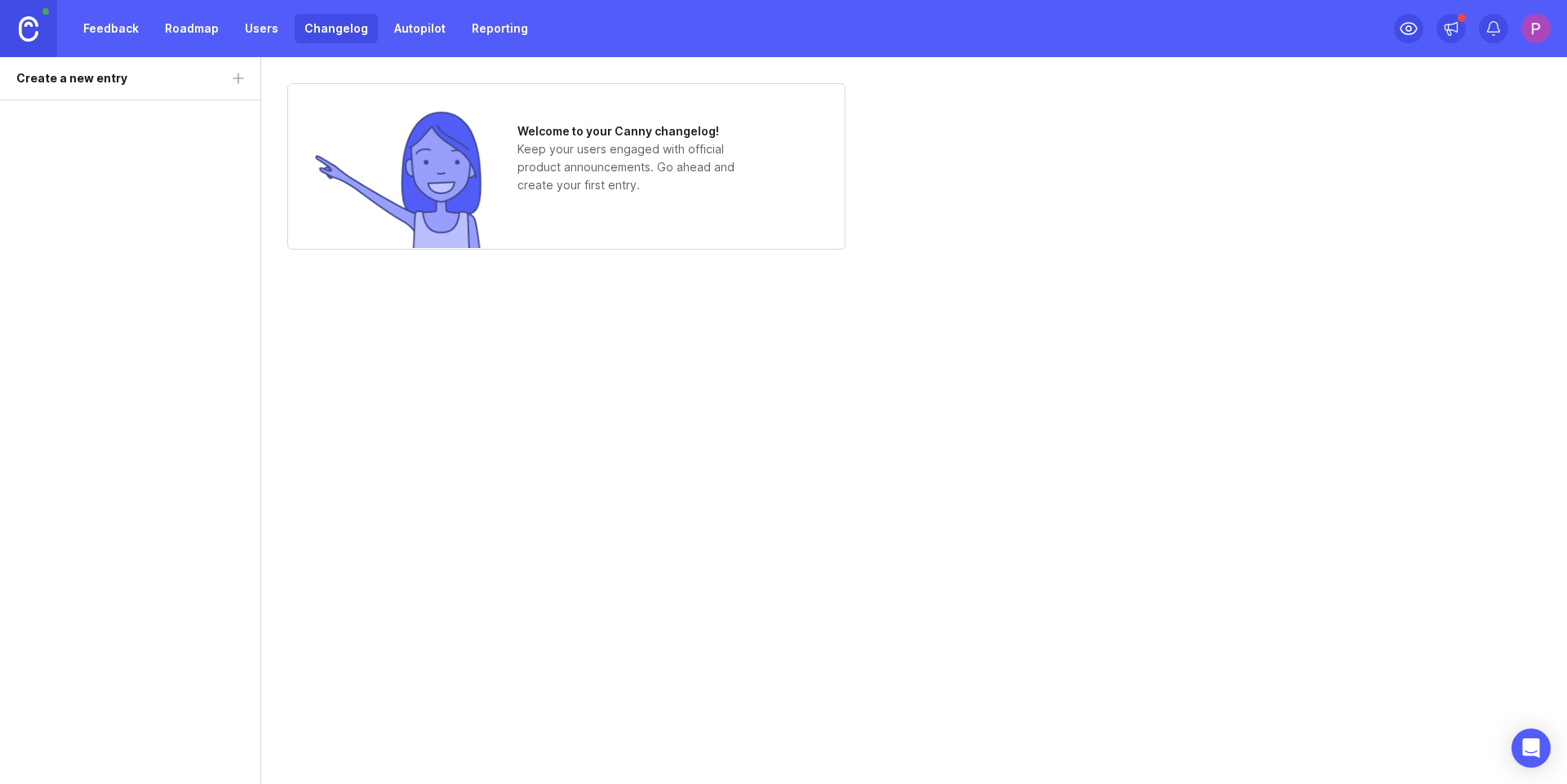
click at [413, 33] on link "Autopilot" at bounding box center [420, 28] width 71 height 29
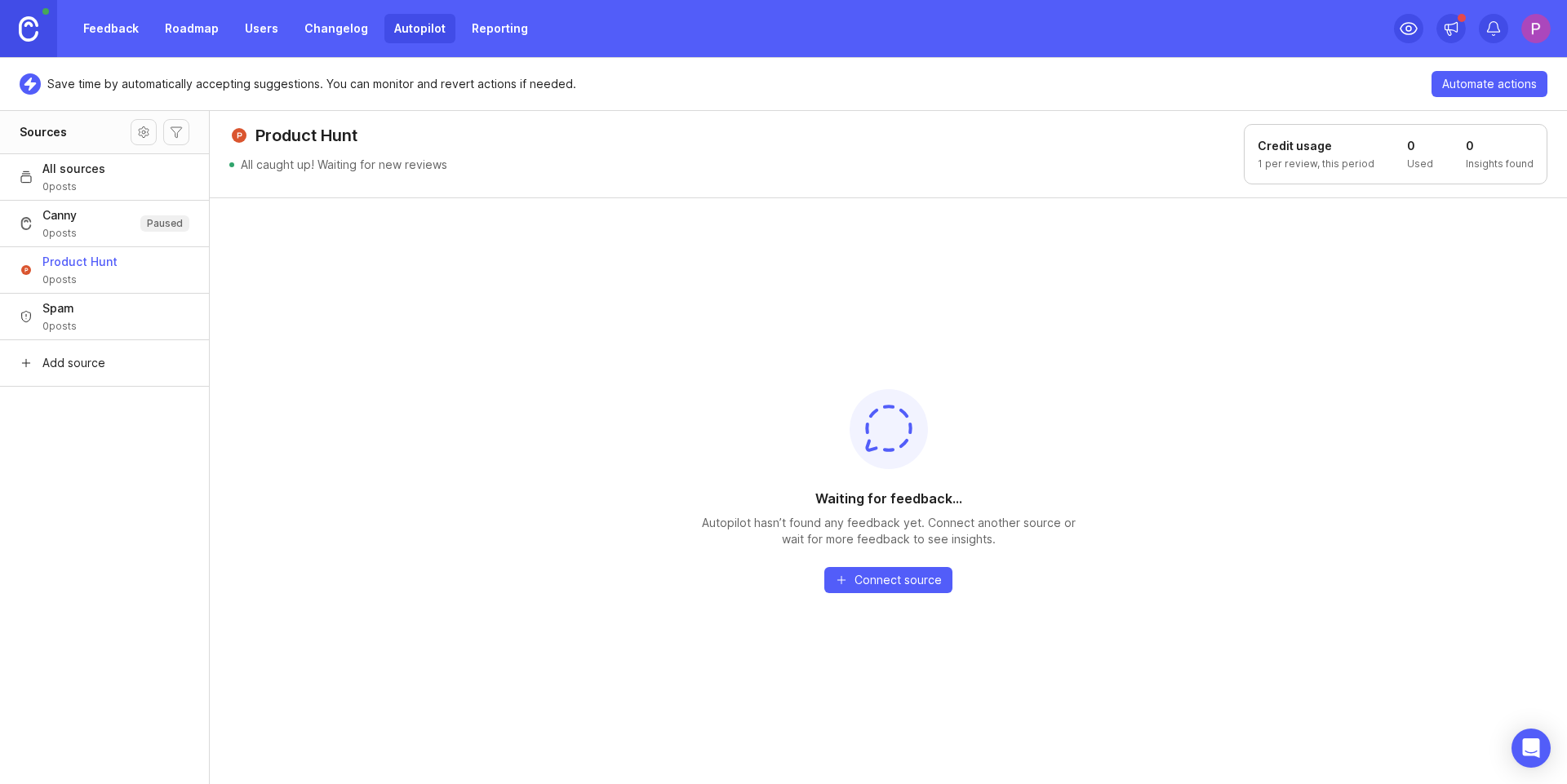
click at [98, 28] on link "Feedback" at bounding box center [110, 28] width 75 height 29
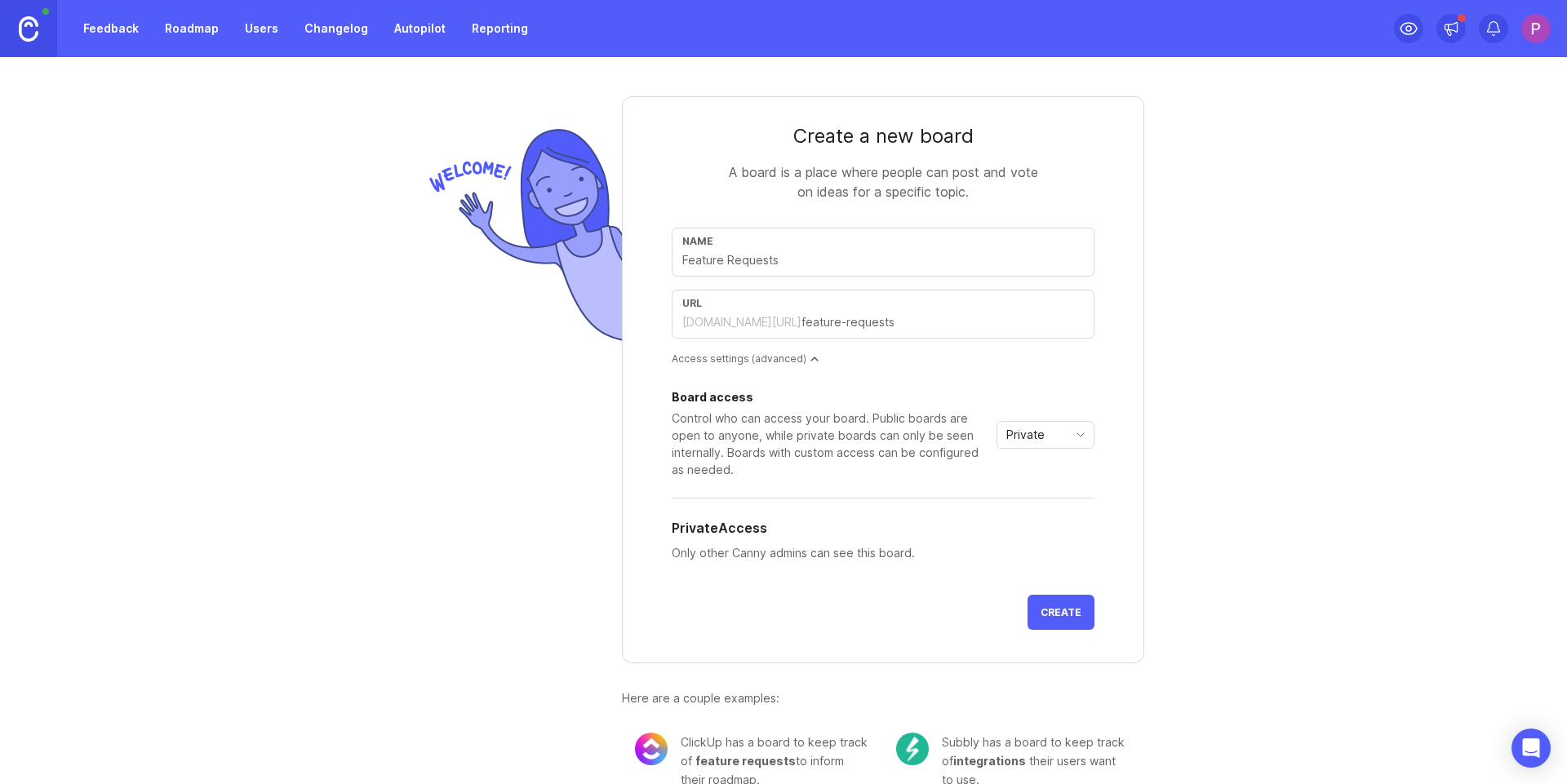
click at [166, 28] on link "Roadmap" at bounding box center [191, 28] width 73 height 29
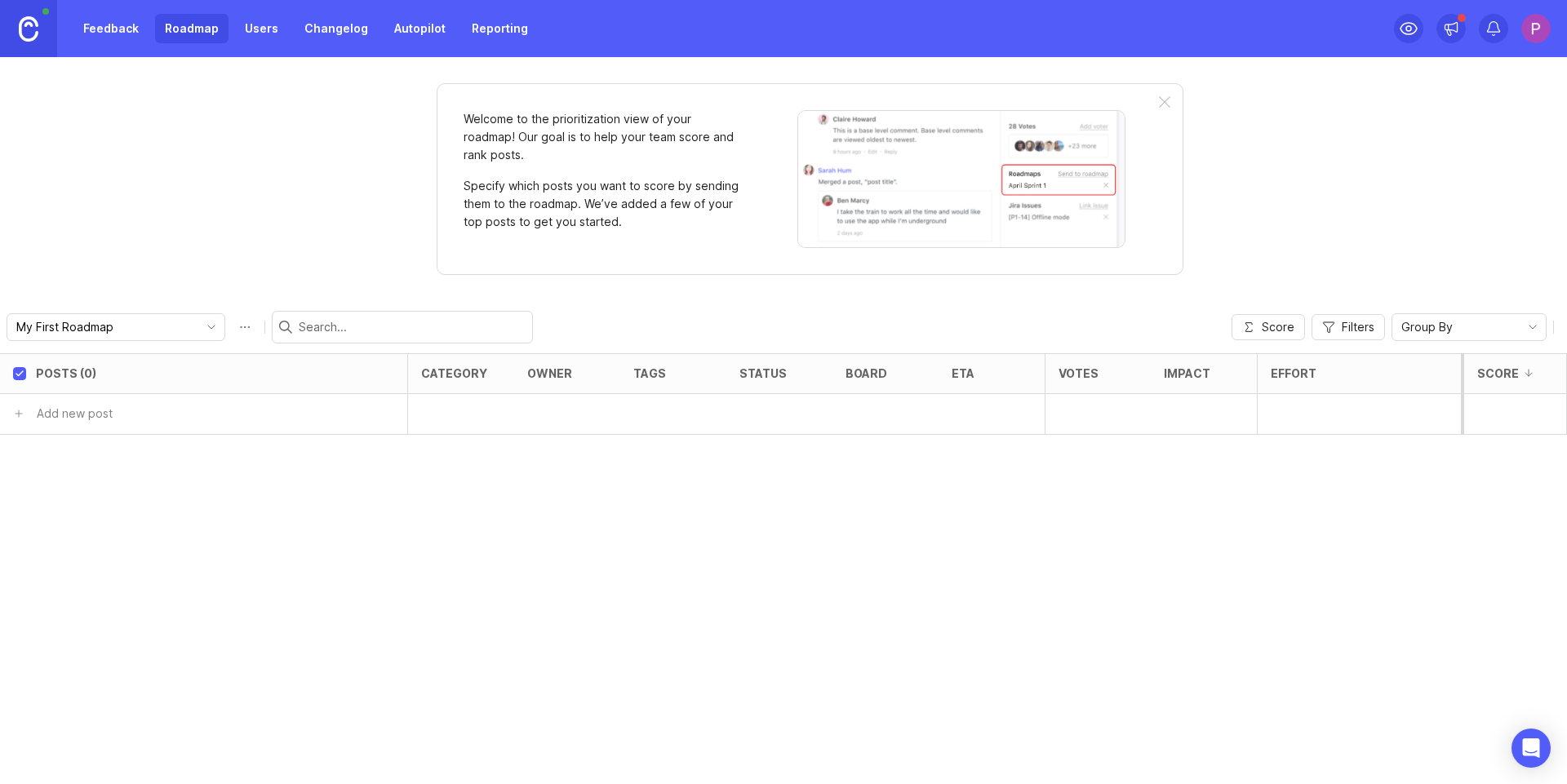
click at [5, 29] on link at bounding box center [28, 28] width 57 height 57
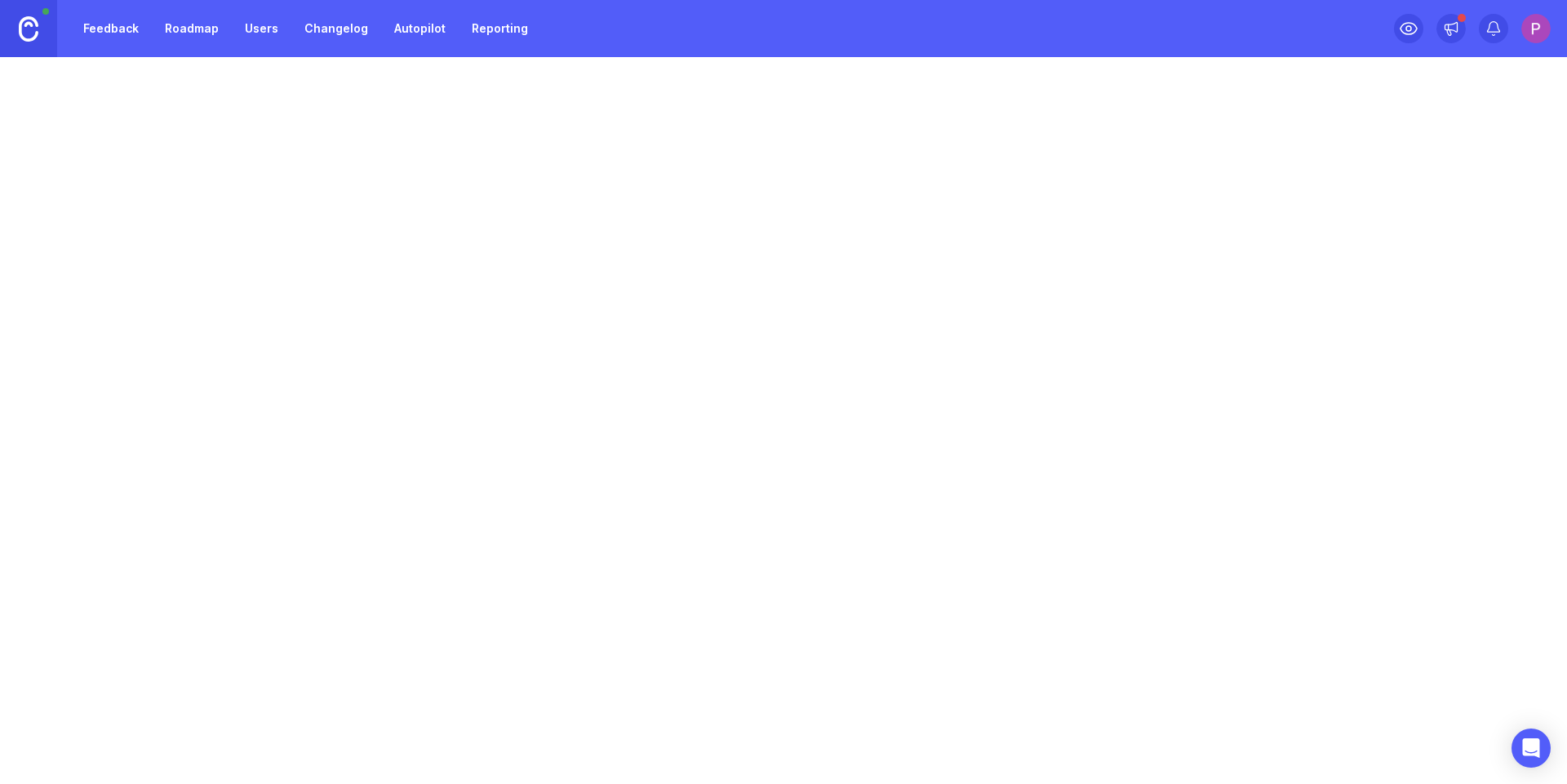
click at [37, 42] on link at bounding box center [28, 28] width 57 height 57
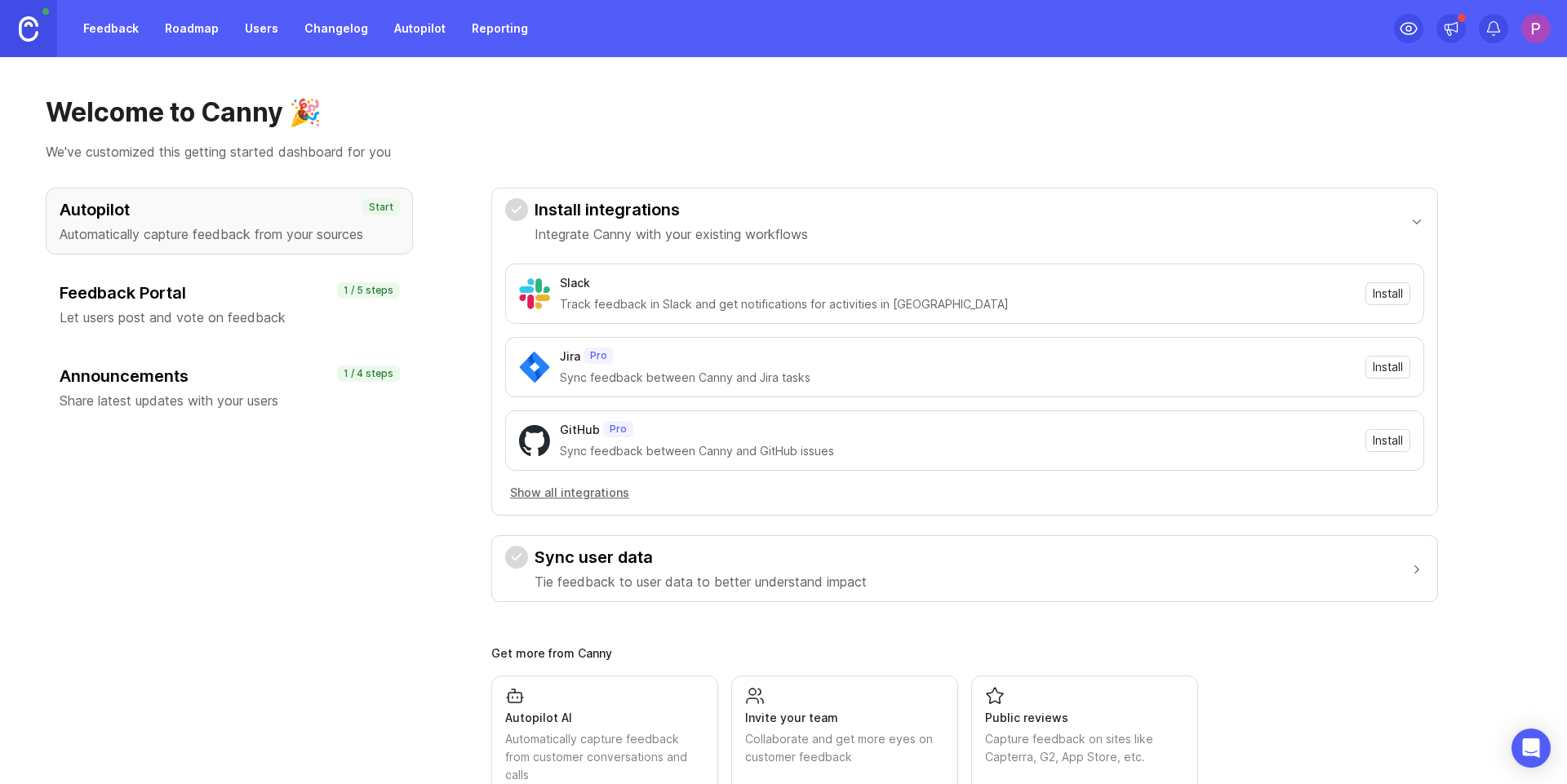
click at [1386, 299] on span "Install" at bounding box center [1387, 294] width 30 height 16
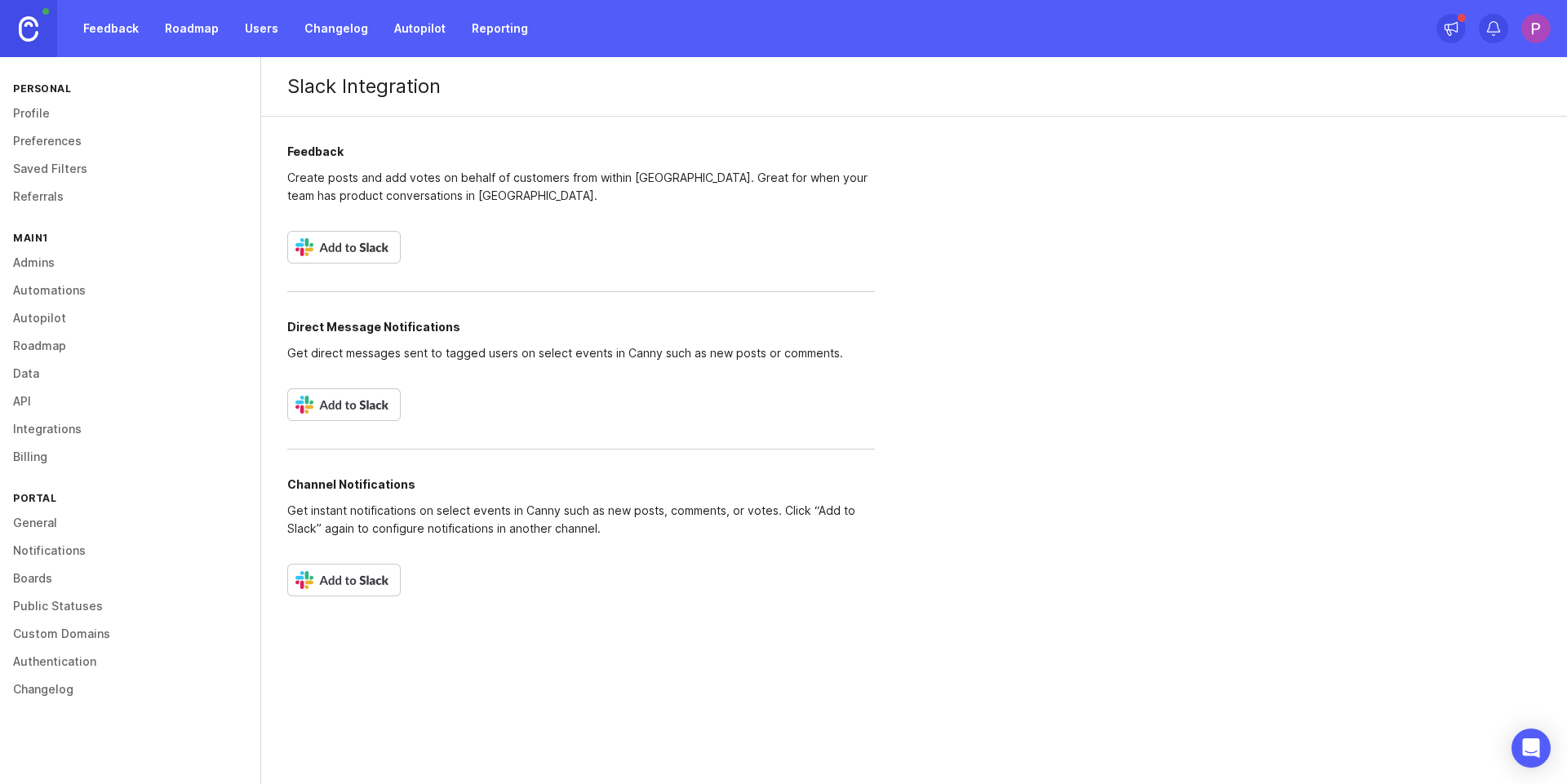
click at [355, 246] on img at bounding box center [344, 247] width 113 height 33
click at [114, 37] on link "Feedback" at bounding box center [110, 28] width 75 height 29
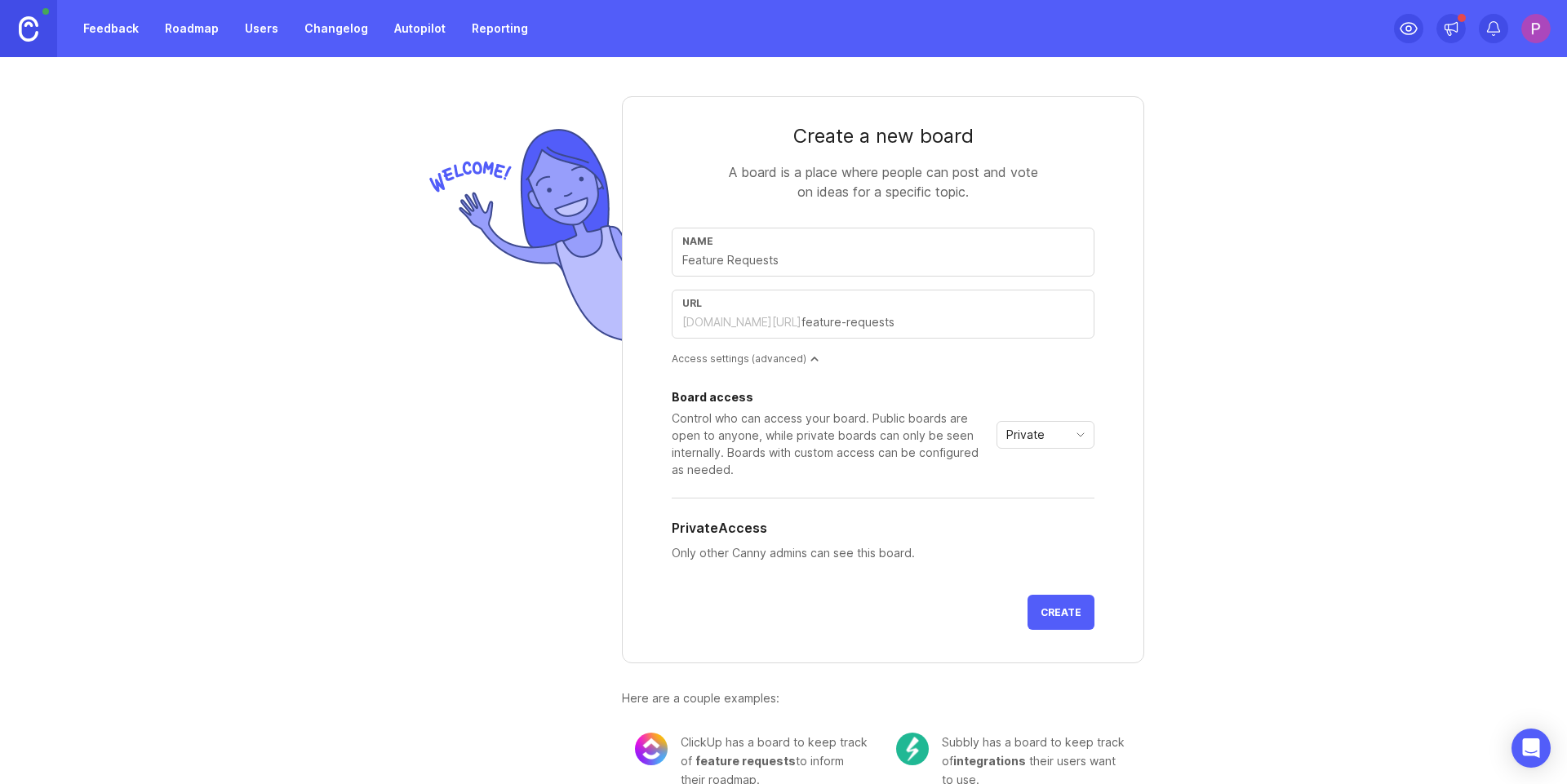
click at [205, 40] on link "Roadmap" at bounding box center [191, 28] width 73 height 29
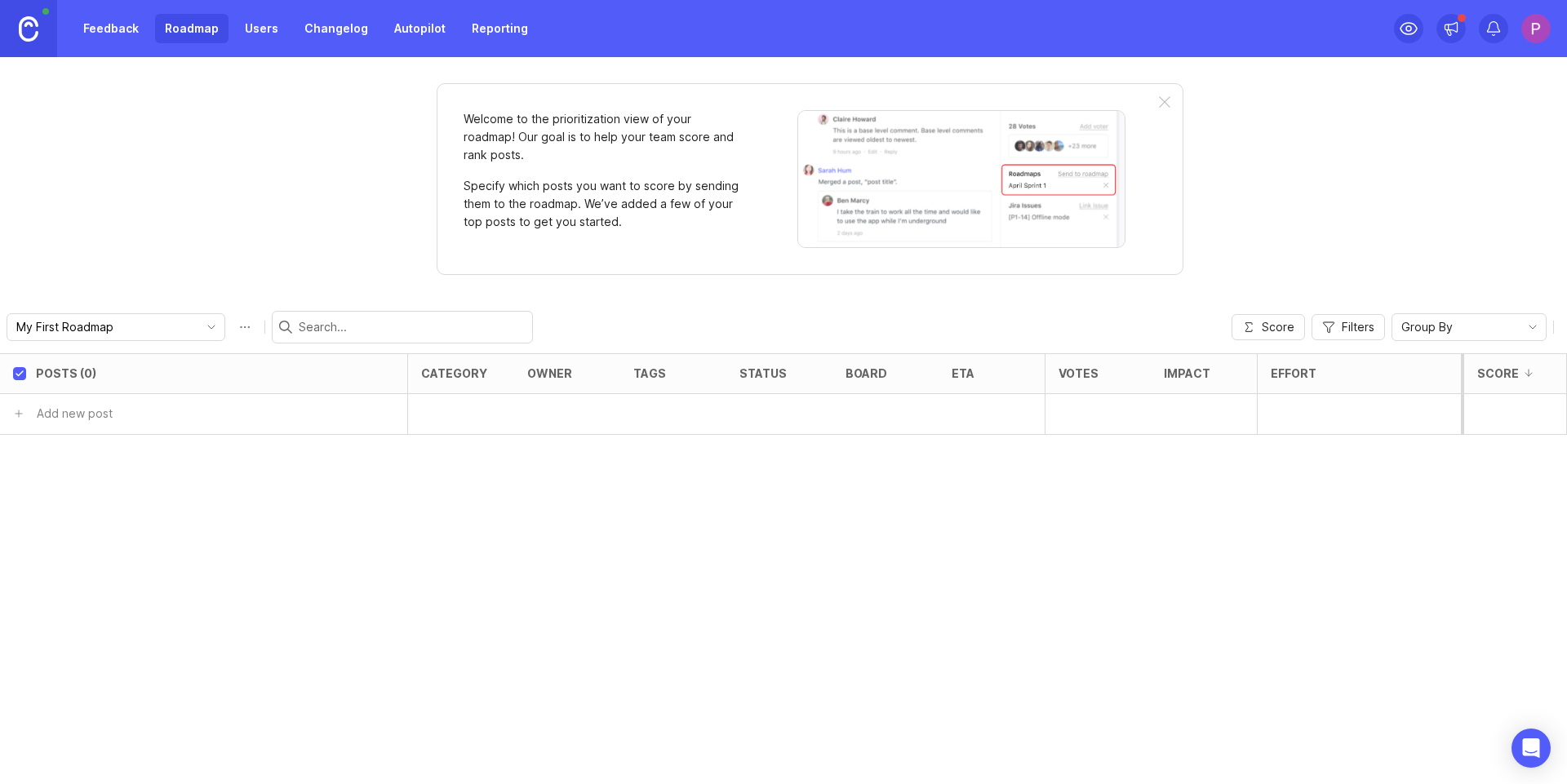
click at [308, 21] on link "Changelog" at bounding box center [337, 28] width 83 height 29
